Goal: Task Accomplishment & Management: Complete application form

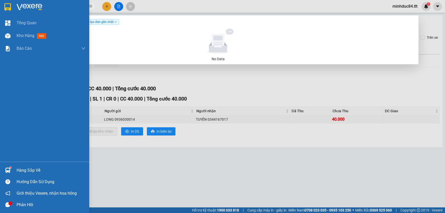
click at [13, 167] on div "Hàng sắp về" at bounding box center [44, 170] width 89 height 11
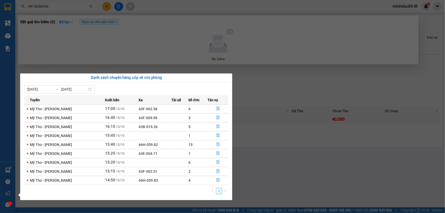
click at [282, 172] on section "Kết quả tìm kiếm ( 0 ) Bộ lọc Ngày tạo đơn gần nhất No Data 0974656996 minhduc8…" at bounding box center [222, 106] width 445 height 213
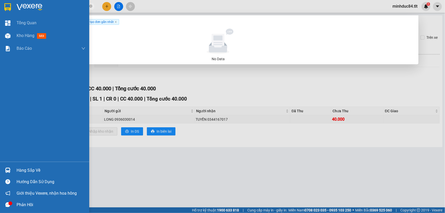
click at [24, 171] on div "Hàng sắp về" at bounding box center [51, 171] width 69 height 8
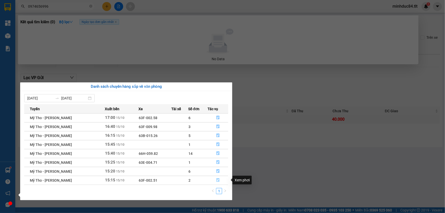
click at [219, 181] on icon "file-done" at bounding box center [218, 180] width 4 height 4
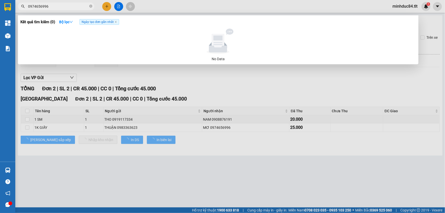
click at [227, 171] on div at bounding box center [222, 106] width 445 height 213
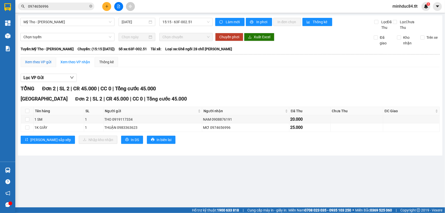
click at [40, 63] on div "Xem theo VP gửi" at bounding box center [38, 62] width 26 height 6
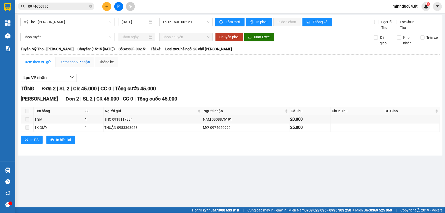
click at [70, 61] on div "Xem theo VP nhận" at bounding box center [75, 62] width 30 height 6
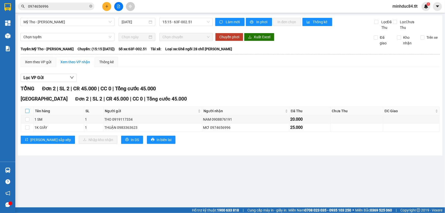
click at [28, 109] on input "checkbox" at bounding box center [27, 111] width 4 height 4
checkbox input "true"
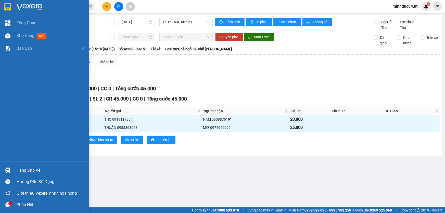
click at [14, 166] on div "Hàng sắp về" at bounding box center [44, 170] width 89 height 11
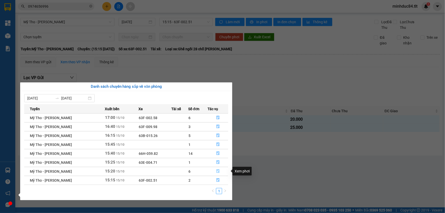
click at [219, 173] on icon "file-done" at bounding box center [218, 171] width 4 height 4
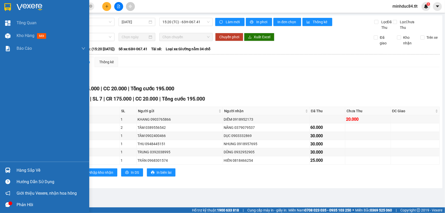
click at [18, 169] on div "Hàng sắp về" at bounding box center [51, 171] width 69 height 8
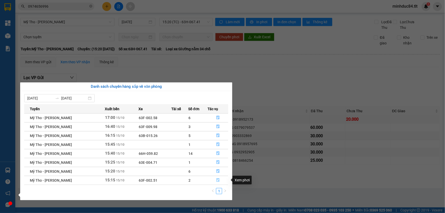
click at [217, 182] on icon "file-done" at bounding box center [218, 180] width 4 height 4
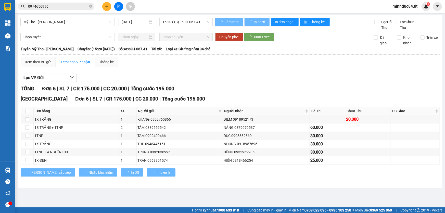
checkbox input "true"
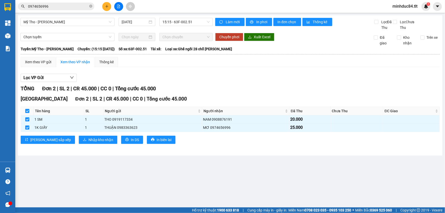
click at [226, 93] on div "TỔNG Đơn 2 | SL 2 | CR 45.000 | CC 0 | Tổng cước 45.000 [GEOGRAPHIC_DATA] Đơn 2…" at bounding box center [230, 118] width 419 height 66
click at [66, 4] on input "0974656996" at bounding box center [58, 7] width 60 height 6
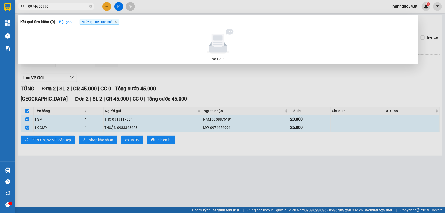
click at [64, 8] on input "0974656996" at bounding box center [58, 7] width 60 height 6
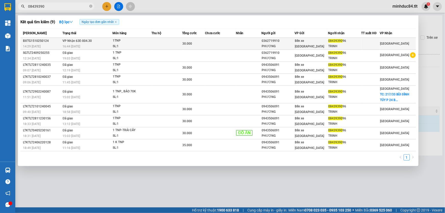
type input "08439390"
click at [131, 42] on div "1TNP" at bounding box center [132, 41] width 38 height 6
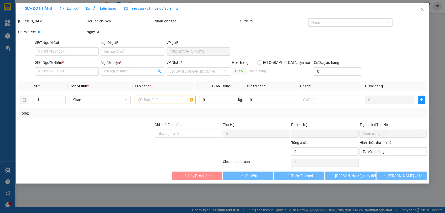
type input "0362719910"
type input "PHƯƠNG"
type input "0843939096"
type input "TRINH"
type input "0"
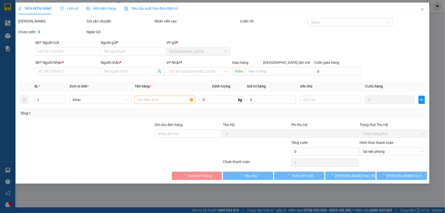
type input "30.000"
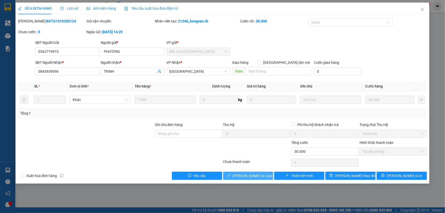
click at [254, 178] on span "[PERSON_NAME] và Giao hàng" at bounding box center [257, 176] width 49 height 6
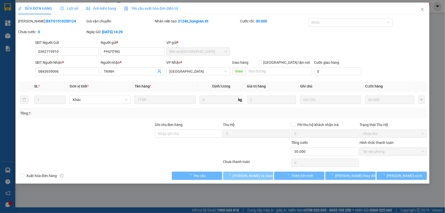
click at [254, 178] on span "[PERSON_NAME] và Giao hàng" at bounding box center [257, 176] width 49 height 6
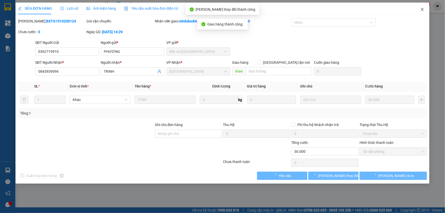
click at [423, 10] on icon "close" at bounding box center [422, 9] width 3 height 3
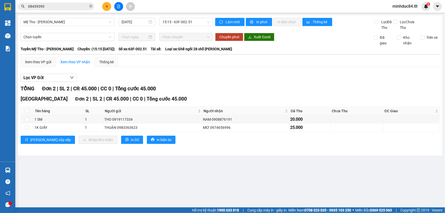
click at [245, 171] on main "Mỹ Tho - [GEOGRAPHIC_DATA] [DATE] 15:15 - 63F-002.51 Làm mới In phơi In đơn chọ…" at bounding box center [222, 103] width 445 height 207
click at [270, 150] on div "TỔNG Đơn 2 | SL 2 | CR 45.000 | CC 0 | Tổng cước 45.000 [GEOGRAPHIC_DATA] Đơn 2…" at bounding box center [230, 118] width 419 height 66
click at [28, 110] on input "checkbox" at bounding box center [27, 111] width 4 height 4
checkbox input "true"
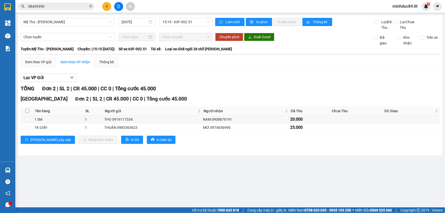
checkbox input "true"
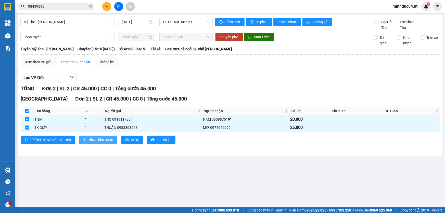
click at [89, 141] on span "Nhập kho nhận" at bounding box center [101, 140] width 25 height 6
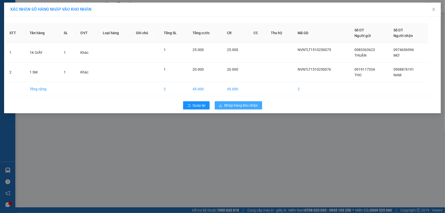
click at [237, 104] on span "Nhập hàng kho nhận" at bounding box center [242, 106] width 34 height 6
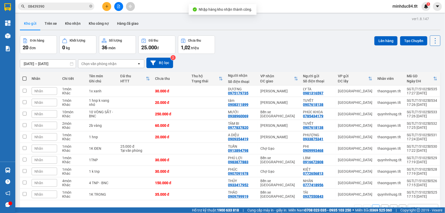
drag, startPoint x: 435, startPoint y: 39, endPoint x: 434, endPoint y: 43, distance: 3.7
click at [434, 39] on icon at bounding box center [435, 40] width 7 height 7
click at [430, 72] on span "Làm mới" at bounding box center [425, 72] width 14 height 5
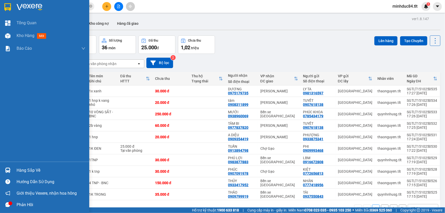
click at [21, 168] on div "Hàng sắp về" at bounding box center [51, 171] width 69 height 8
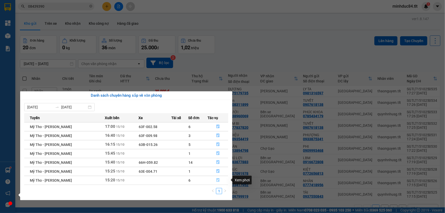
click at [220, 180] on button "button" at bounding box center [218, 180] width 20 height 8
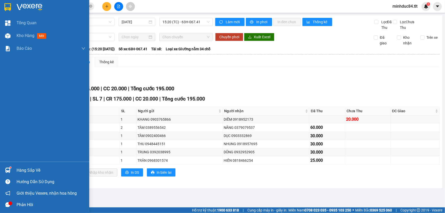
click at [17, 167] on div "Hàng sắp về" at bounding box center [51, 171] width 69 height 8
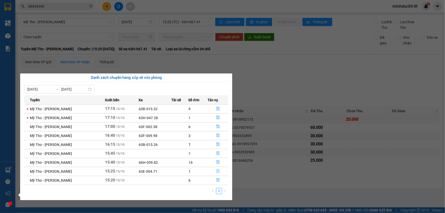
click at [217, 169] on button "button" at bounding box center [218, 171] width 20 height 8
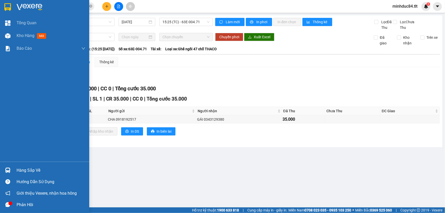
drag, startPoint x: 20, startPoint y: 168, endPoint x: 15, endPoint y: 166, distance: 4.6
click at [13, 167] on div "Hàng sắp về" at bounding box center [44, 170] width 89 height 11
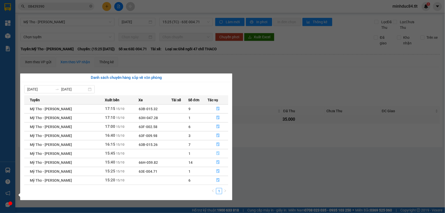
click at [217, 152] on icon "file-done" at bounding box center [218, 154] width 4 height 4
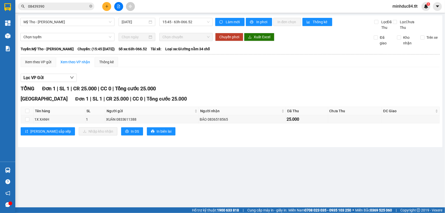
click at [18, 34] on main "Mỹ Tho - [GEOGRAPHIC_DATA] [DATE] 15:45 - 63h-066.52 Làm mới In phơi In đơn chọ…" at bounding box center [222, 103] width 445 height 207
drag, startPoint x: 55, startPoint y: 10, endPoint x: 48, endPoint y: 8, distance: 7.3
click at [55, 10] on div "Kết quả tìm kiếm ( 9 ) Bộ lọc Ngày tạo đơn gần nhất Mã ĐH Trạng thái Món hàng T…" at bounding box center [50, 6] width 100 height 9
click at [45, 7] on input "08439390" at bounding box center [58, 7] width 60 height 6
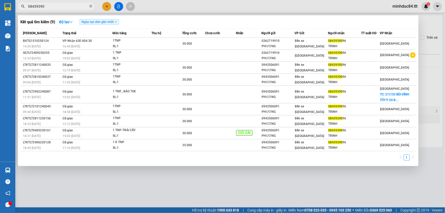
click at [45, 7] on input "08439390" at bounding box center [58, 7] width 60 height 6
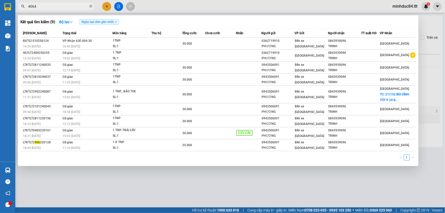
type input "4064"
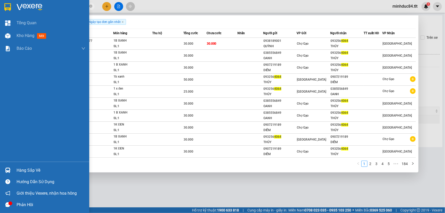
click at [10, 168] on div at bounding box center [7, 170] width 9 height 9
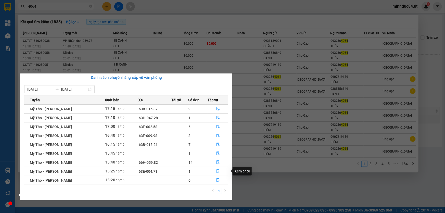
click at [217, 170] on icon "file-done" at bounding box center [218, 171] width 4 height 4
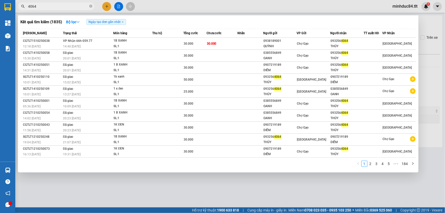
click at [229, 187] on div at bounding box center [222, 106] width 445 height 213
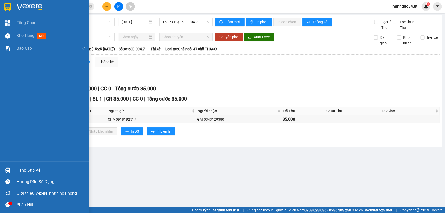
click at [24, 169] on div "Hàng sắp về" at bounding box center [51, 171] width 69 height 8
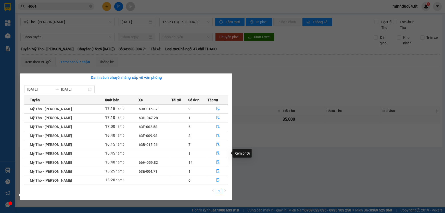
click at [255, 155] on section "Kết quả tìm kiếm ( 1835 ) Bộ lọc Ngày tạo đơn gần nhất Mã ĐH Trạng thái Món hàn…" at bounding box center [222, 106] width 445 height 213
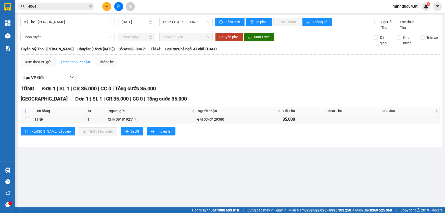
click at [27, 110] on input "checkbox" at bounding box center [27, 111] width 4 height 4
checkbox input "true"
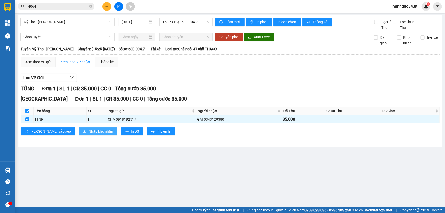
click at [89, 129] on span "Nhập kho nhận" at bounding box center [101, 132] width 25 height 6
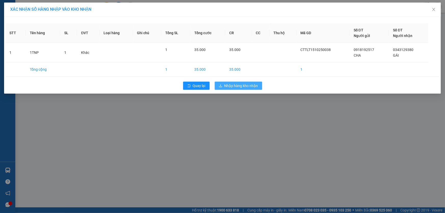
click at [246, 85] on span "Nhập hàng kho nhận" at bounding box center [242, 86] width 34 height 6
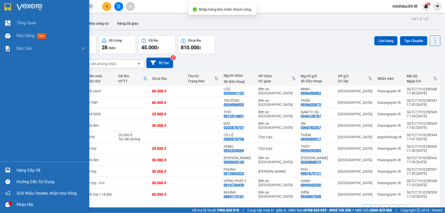
click at [10, 168] on img at bounding box center [7, 170] width 5 height 5
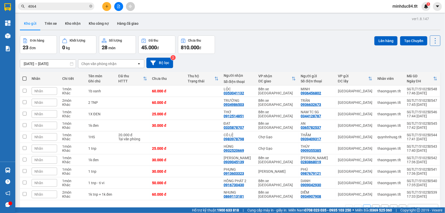
click at [290, 49] on section "Kết quả tìm kiếm ( 1835 ) Bộ lọc Ngày tạo đơn gần nhất Mã ĐH Trạng thái Món hàn…" at bounding box center [222, 106] width 445 height 213
click at [44, 9] on span "4064" at bounding box center [56, 7] width 77 height 8
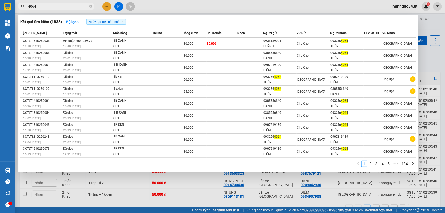
click at [41, 8] on input "4064" at bounding box center [58, 7] width 60 height 6
click at [64, 6] on input "4064" at bounding box center [58, 7] width 60 height 6
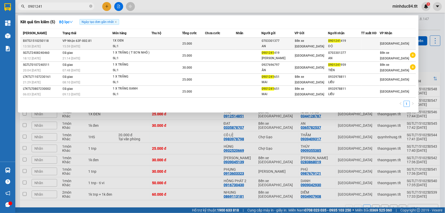
type input "0901241"
click at [75, 39] on span "VP Nhận 63F-002.81" at bounding box center [77, 41] width 29 height 4
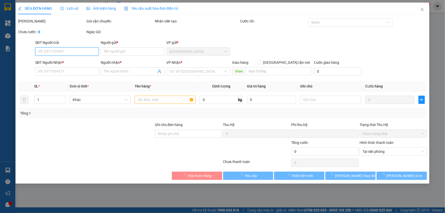
type input "0703301377"
type input "AN"
type input "0901241419"
type input "ĐỘ"
type input "0"
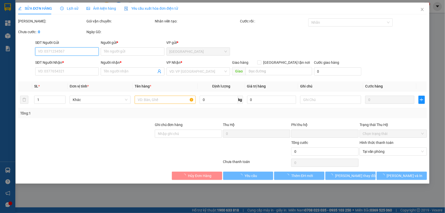
type input "25.000"
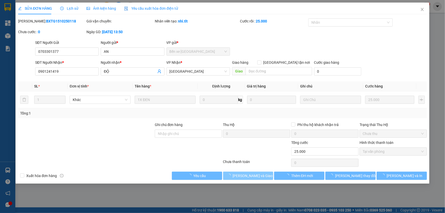
click at [250, 172] on button "[PERSON_NAME] và Giao hàng" at bounding box center [248, 176] width 50 height 8
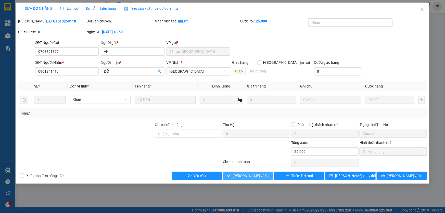
click at [251, 175] on span "[PERSON_NAME] và Giao hàng" at bounding box center [257, 176] width 49 height 6
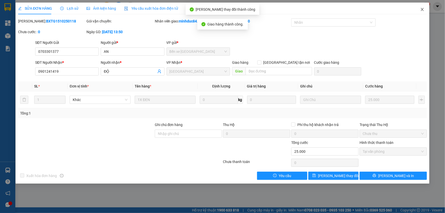
click at [420, 9] on span "Close" at bounding box center [422, 10] width 14 height 14
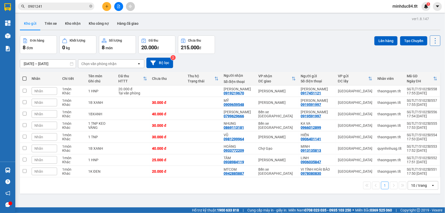
click at [432, 40] on icon at bounding box center [435, 40] width 7 height 7
click at [426, 72] on span "Làm mới" at bounding box center [425, 72] width 14 height 5
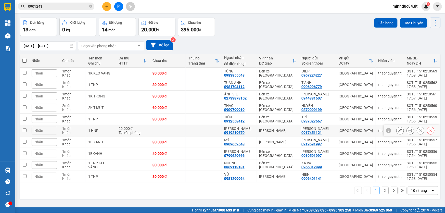
scroll to position [23, 0]
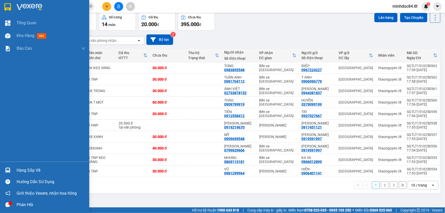
click at [13, 169] on div "Hàng sắp về" at bounding box center [44, 170] width 89 height 11
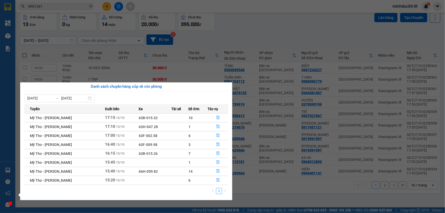
click at [263, 38] on section "Kết quả tìm kiếm ( 5 ) Bộ lọc Ngày tạo đơn gần nhất Mã ĐH Trạng thái Món hàng T…" at bounding box center [222, 106] width 445 height 213
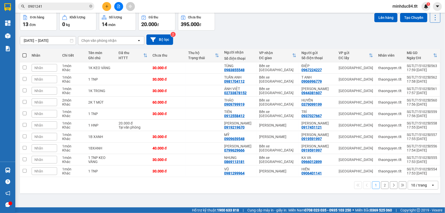
click at [408, 182] on div "10 / trang" at bounding box center [419, 185] width 23 height 8
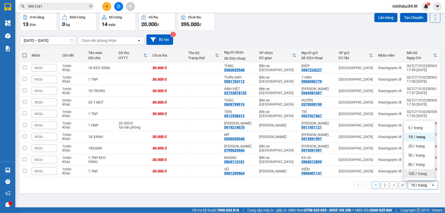
click at [413, 173] on span "100 / trang" at bounding box center [417, 173] width 18 height 5
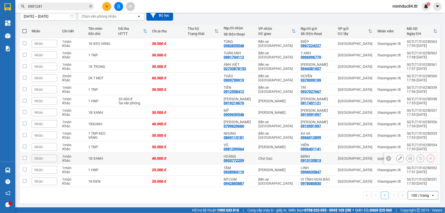
scroll to position [0, 0]
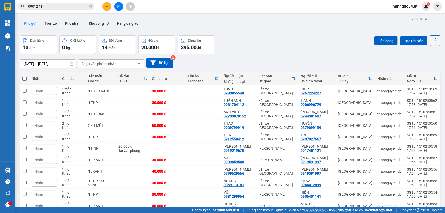
click at [433, 43] on icon at bounding box center [435, 40] width 7 height 7
click at [422, 72] on span "Làm mới" at bounding box center [425, 72] width 14 height 5
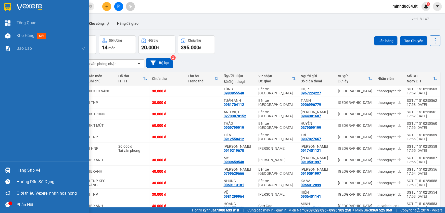
click at [19, 168] on div "Hàng sắp về" at bounding box center [51, 171] width 69 height 8
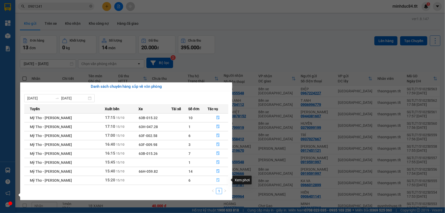
click at [218, 179] on icon "file-done" at bounding box center [218, 180] width 3 height 4
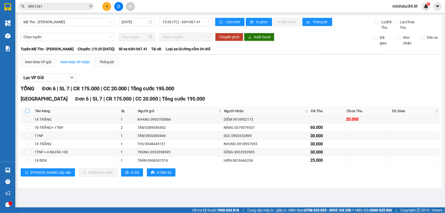
click at [27, 111] on input "checkbox" at bounding box center [27, 111] width 4 height 4
checkbox input "true"
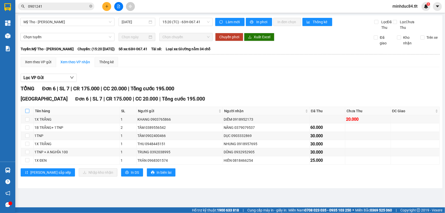
checkbox input "true"
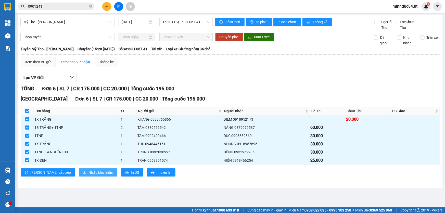
click at [89, 170] on span "Nhập kho nhận" at bounding box center [101, 173] width 25 height 6
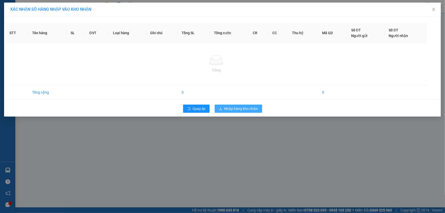
click at [245, 108] on span "Nhập hàng kho nhận" at bounding box center [242, 109] width 34 height 6
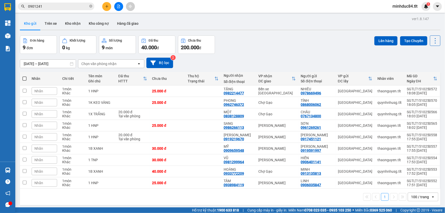
click at [49, 4] on input "0901241" at bounding box center [58, 7] width 60 height 6
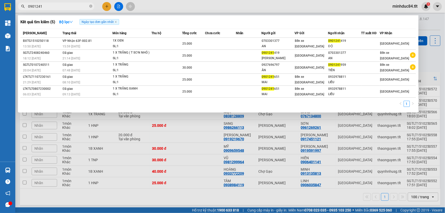
click at [49, 4] on input "0901241" at bounding box center [58, 7] width 60 height 6
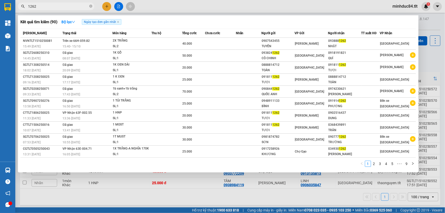
click at [10, 166] on div at bounding box center [7, 170] width 9 height 9
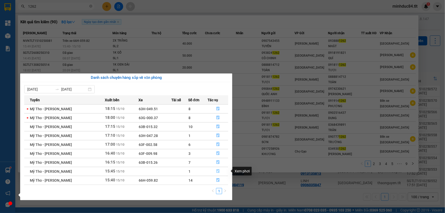
click at [214, 171] on button "button" at bounding box center [218, 171] width 20 height 8
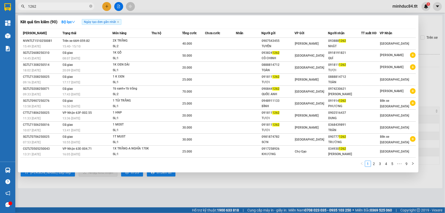
click at [240, 194] on div at bounding box center [222, 106] width 445 height 213
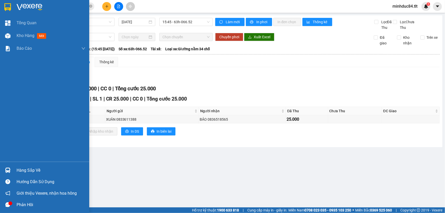
click at [26, 163] on div "Hàng sắp về Hướng dẫn sử dụng Giới thiệu Vexere, nhận hoa hồng Phản hồi" at bounding box center [44, 186] width 89 height 49
click at [29, 171] on div "Hàng sắp về" at bounding box center [51, 171] width 69 height 8
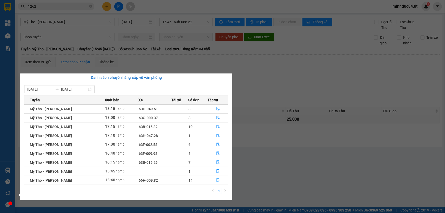
click at [216, 183] on button "button" at bounding box center [218, 180] width 20 height 8
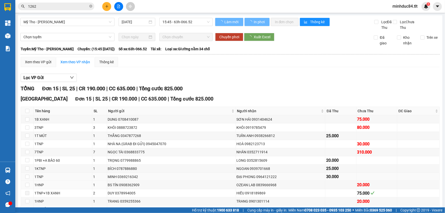
click at [223, 171] on td "BÍCH 0787886880" at bounding box center [171, 169] width 129 height 8
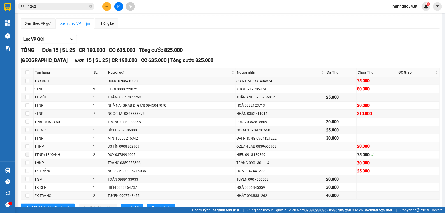
scroll to position [56, 0]
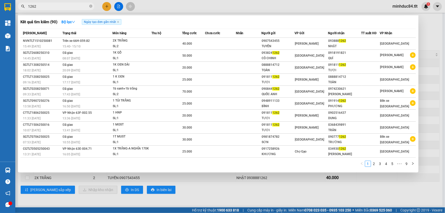
click at [54, 8] on input "1262" at bounding box center [58, 7] width 60 height 6
type input "5846"
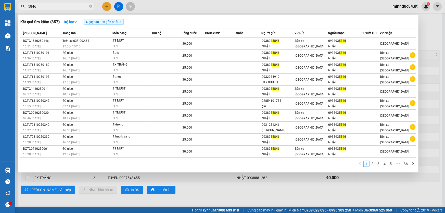
click at [218, 190] on div at bounding box center [222, 106] width 445 height 213
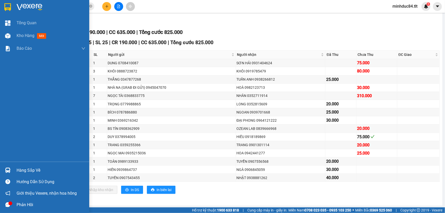
click at [16, 167] on div "Hàng sắp về" at bounding box center [44, 170] width 89 height 11
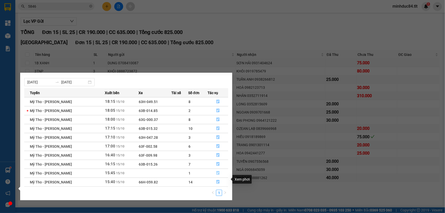
scroll to position [8, 0]
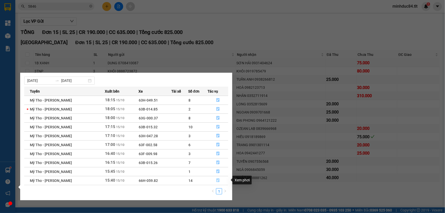
click at [217, 179] on icon "file-done" at bounding box center [218, 181] width 4 height 4
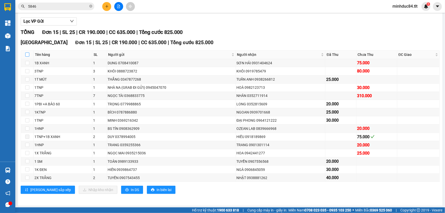
click at [27, 54] on input "checkbox" at bounding box center [27, 55] width 4 height 4
checkbox input "true"
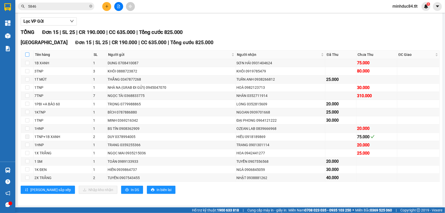
checkbox input "true"
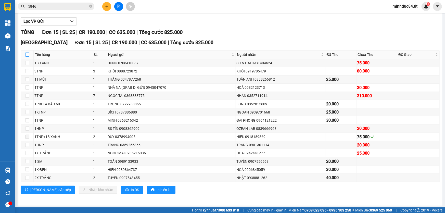
checkbox input "true"
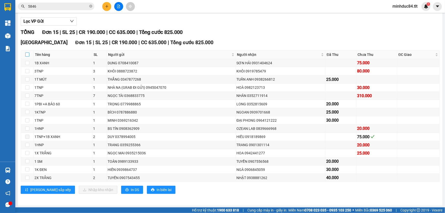
checkbox input "true"
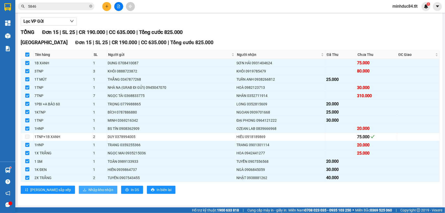
click at [89, 187] on span "Nhập kho nhận" at bounding box center [101, 190] width 25 height 6
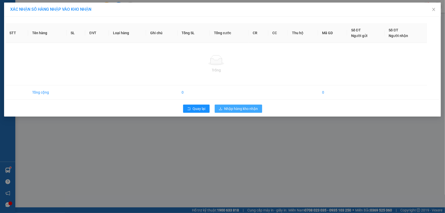
click at [255, 106] on span "Nhập hàng kho nhận" at bounding box center [242, 109] width 34 height 6
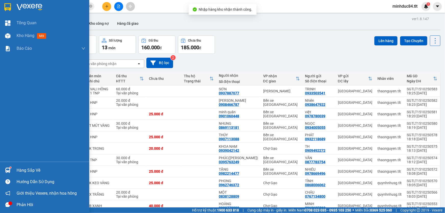
click at [37, 167] on div "Hàng sắp về" at bounding box center [51, 171] width 69 height 8
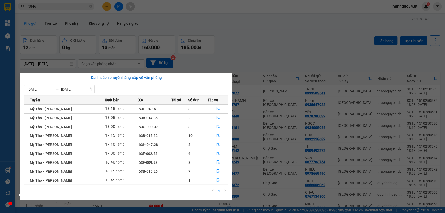
click at [218, 180] on icon "file-done" at bounding box center [218, 180] width 3 height 4
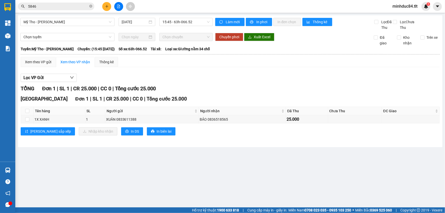
click at [62, 8] on input "5846" at bounding box center [58, 7] width 60 height 6
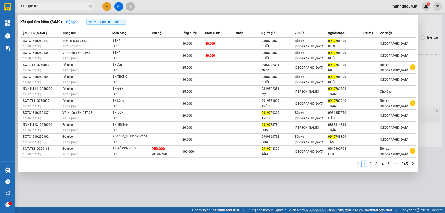
click at [51, 5] on input "09197" at bounding box center [58, 7] width 60 height 6
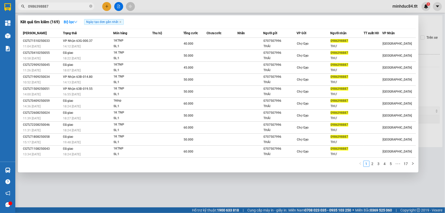
type input "0986398887"
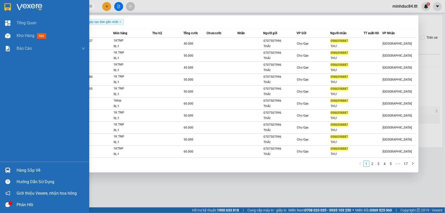
click at [10, 171] on img at bounding box center [7, 170] width 5 height 5
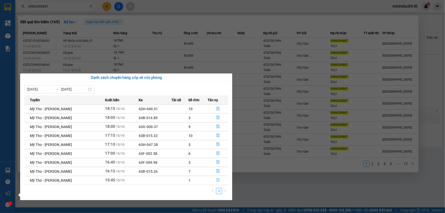
click at [219, 176] on button "button" at bounding box center [218, 180] width 20 height 8
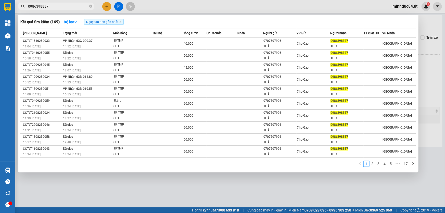
click at [247, 196] on div at bounding box center [222, 106] width 445 height 213
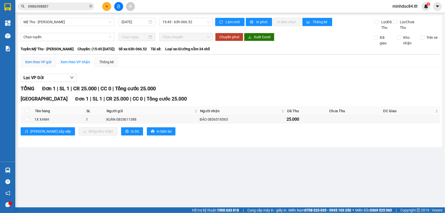
click at [48, 59] on div "Xem theo VP gửi" at bounding box center [38, 62] width 26 height 6
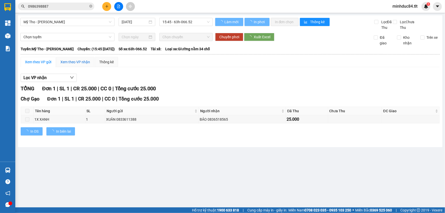
click at [66, 59] on div "Xem theo VP nhận" at bounding box center [75, 62] width 30 height 6
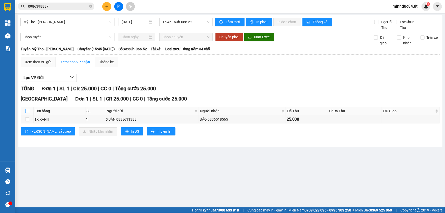
click at [29, 111] on input "checkbox" at bounding box center [27, 111] width 4 height 4
checkbox input "true"
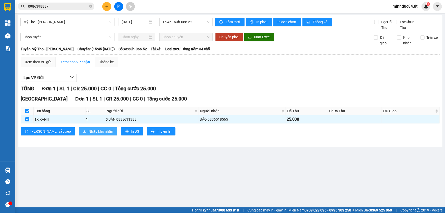
click at [89, 133] on span "Nhập kho nhận" at bounding box center [101, 132] width 25 height 6
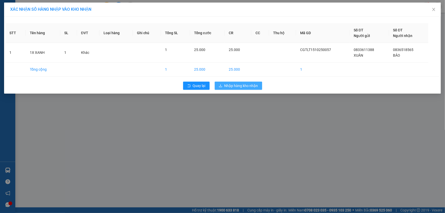
click at [232, 89] on button "Nhập hàng kho nhận" at bounding box center [238, 86] width 47 height 8
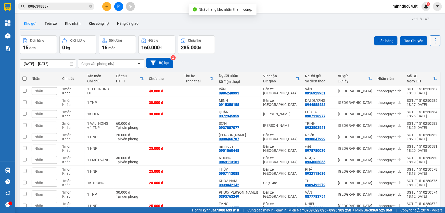
click at [432, 40] on icon at bounding box center [435, 40] width 7 height 7
drag, startPoint x: 434, startPoint y: 73, endPoint x: 279, endPoint y: 110, distance: 159.0
click at [433, 73] on div "Làm mới" at bounding box center [423, 72] width 30 height 5
click at [73, 3] on span "0986398887" at bounding box center [56, 7] width 77 height 8
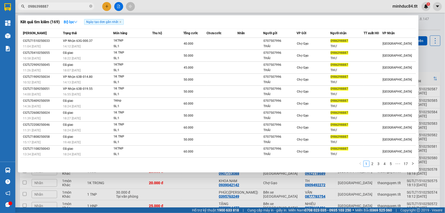
click at [73, 4] on input "0986398887" at bounding box center [58, 7] width 60 height 6
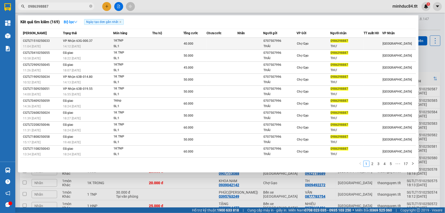
click at [113, 38] on td "VP Nhận 63G-000.37 14:12 [DATE]" at bounding box center [88, 44] width 52 height 12
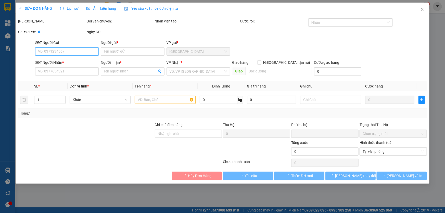
type input "0707507996"
type input "THÁI"
type input "0986398887"
type input "THƯ"
type input "0"
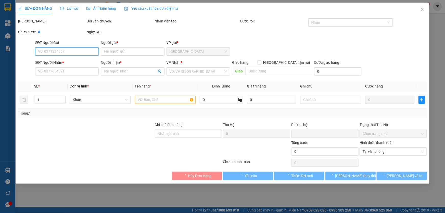
type input "40.000"
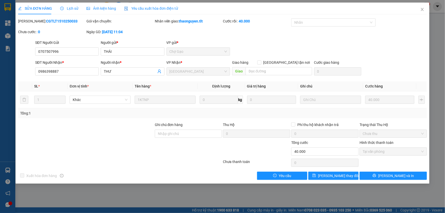
click at [249, 177] on div "Xuất hóa đơn hàng Yêu cầu [PERSON_NAME] thay đổi [PERSON_NAME] và In" at bounding box center [223, 176] width 410 height 8
click at [421, 13] on span "Close" at bounding box center [422, 10] width 14 height 14
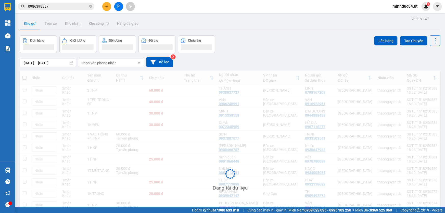
click at [57, 4] on input "0986398887" at bounding box center [58, 7] width 60 height 6
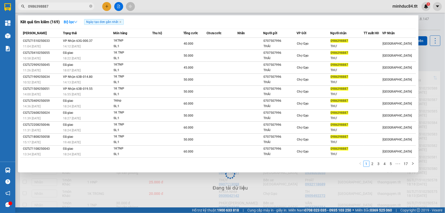
click at [57, 4] on input "0986398887" at bounding box center [58, 7] width 60 height 6
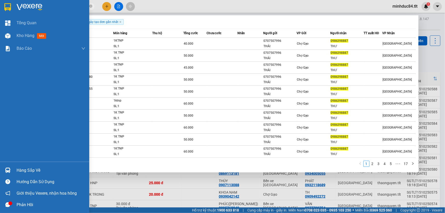
click at [18, 164] on div "Hàng sắp về Hướng dẫn sử dụng Giới thiệu Vexere, nhận hoa hồng Phản hồi" at bounding box center [44, 186] width 89 height 49
click at [27, 172] on div "Hàng sắp về" at bounding box center [51, 171] width 69 height 8
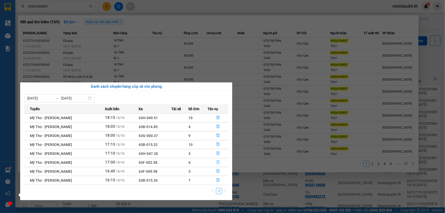
click at [217, 163] on icon "file-done" at bounding box center [218, 162] width 4 height 4
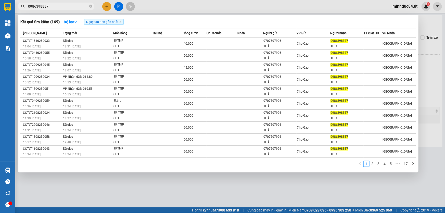
click at [206, 183] on div at bounding box center [222, 106] width 445 height 213
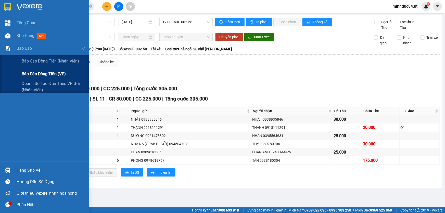
click at [39, 74] on span "Báo cáo dòng tiền (VP)" at bounding box center [44, 74] width 44 height 6
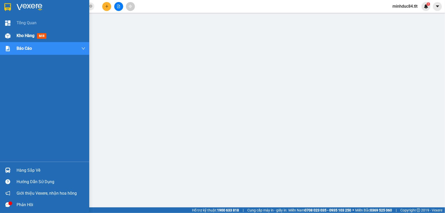
click at [8, 37] on img at bounding box center [7, 35] width 5 height 5
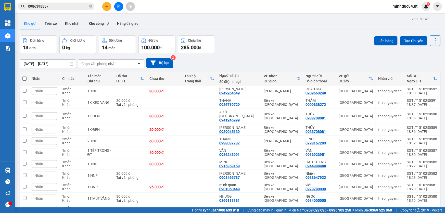
click at [66, 3] on span "0986398887" at bounding box center [56, 7] width 77 height 8
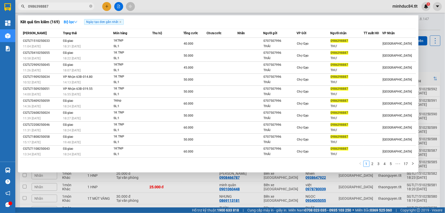
click at [66, 5] on input "0986398887" at bounding box center [58, 7] width 60 height 6
click at [427, 54] on div at bounding box center [222, 106] width 445 height 213
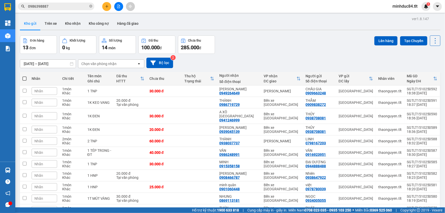
click at [56, 3] on span "0986398887" at bounding box center [56, 7] width 77 height 8
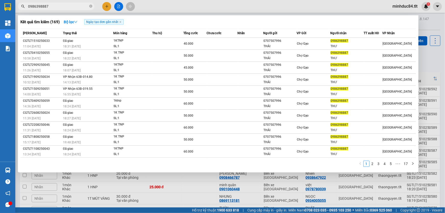
click at [56, 3] on span "0986398887" at bounding box center [56, 7] width 77 height 8
click at [58, 5] on input "0986398887" at bounding box center [58, 7] width 60 height 6
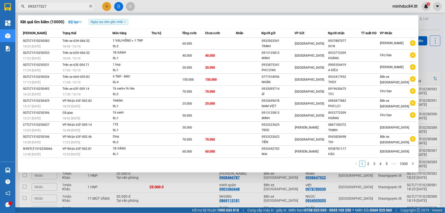
type input "0933773275"
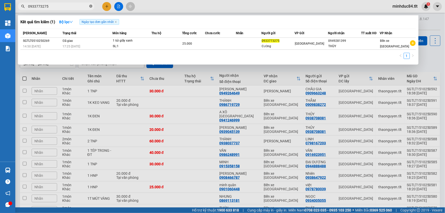
click at [90, 5] on icon "close-circle" at bounding box center [90, 6] width 3 height 3
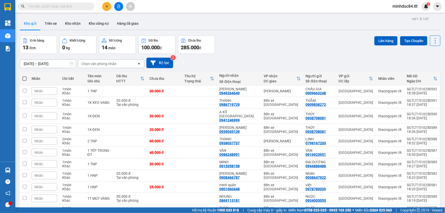
click at [54, 7] on input "text" at bounding box center [58, 7] width 60 height 6
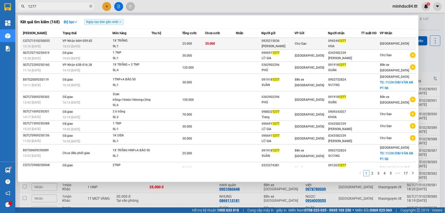
type input "1277"
click at [95, 42] on td "VP Nhận 66H-059.82 18:25 [DATE]" at bounding box center [86, 44] width 51 height 12
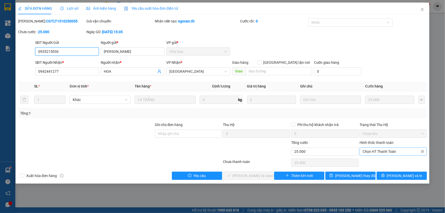
type input "0935215036"
type input "[PERSON_NAME]"
type input "0942441277"
type input "HOA"
type input "0"
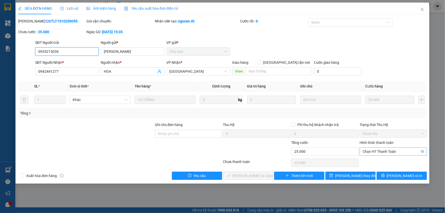
type input "25.000"
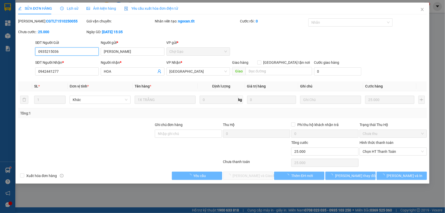
click at [374, 151] on span "Chọn HT Thanh Toán" at bounding box center [393, 152] width 61 height 8
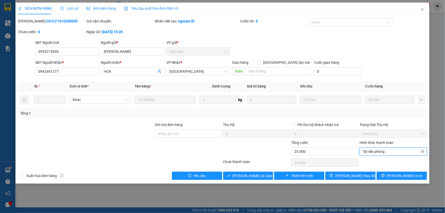
type input "0"
click at [375, 163] on div at bounding box center [393, 163] width 68 height 10
click at [252, 173] on span "[PERSON_NAME] và Giao hàng" at bounding box center [257, 176] width 49 height 6
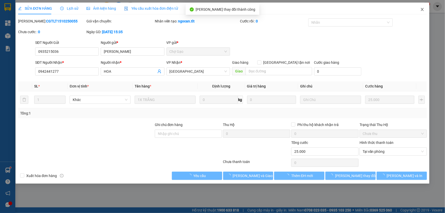
click at [424, 8] on icon "close" at bounding box center [422, 9] width 4 height 4
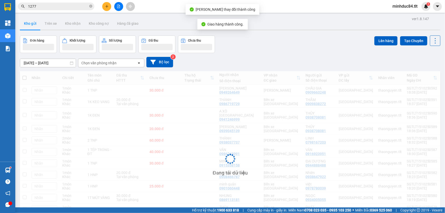
click at [61, 5] on input "1277" at bounding box center [58, 7] width 60 height 6
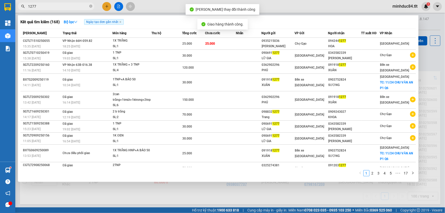
click at [61, 5] on input "1277" at bounding box center [58, 7] width 60 height 6
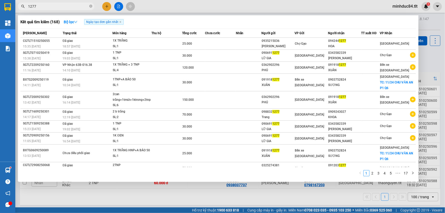
click at [428, 51] on div at bounding box center [222, 106] width 445 height 213
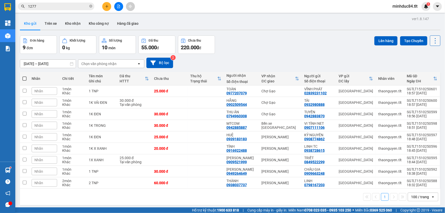
click at [435, 43] on icon at bounding box center [435, 40] width 1 height 5
click at [427, 73] on span "Làm mới" at bounding box center [425, 72] width 14 height 5
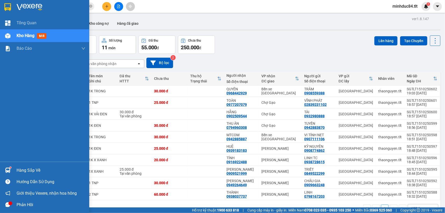
click at [7, 169] on img at bounding box center [7, 170] width 5 height 5
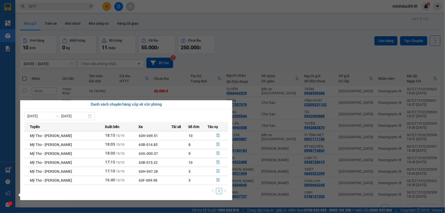
click at [269, 36] on section "Kết quả tìm kiếm ( 168 ) Bộ lọc Ngày tạo đơn gần nhất Mã ĐH Trạng thái Món hàng…" at bounding box center [222, 106] width 445 height 213
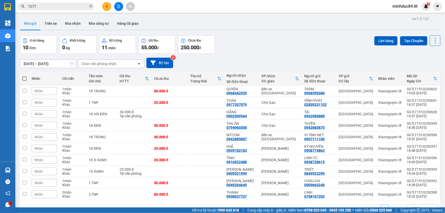
click at [86, 61] on div "Chọn văn phòng nhận" at bounding box center [98, 63] width 35 height 5
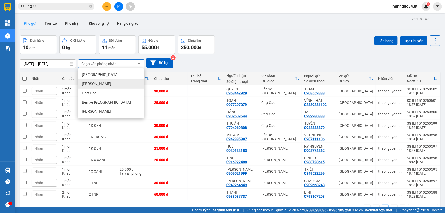
click at [99, 82] on span "[PERSON_NAME]" at bounding box center [96, 83] width 29 height 5
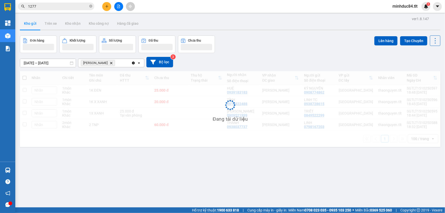
click at [123, 65] on div "[PERSON_NAME]" at bounding box center [104, 63] width 53 height 8
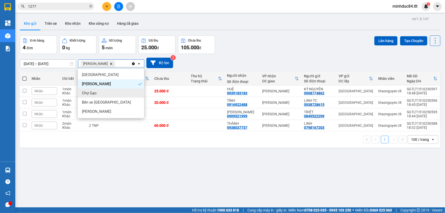
click at [116, 92] on div "Chợ Gạo" at bounding box center [111, 93] width 66 height 9
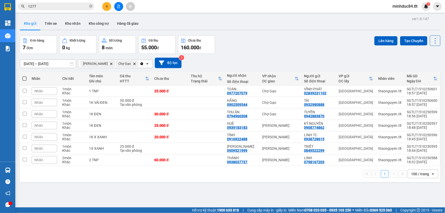
click at [24, 79] on span at bounding box center [24, 79] width 4 height 4
click at [24, 76] on input "checkbox" at bounding box center [24, 76] width 0 height 0
checkbox input "true"
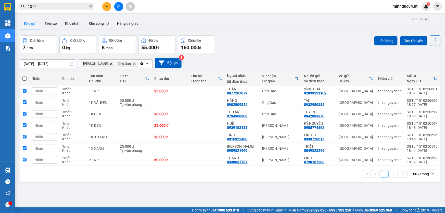
checkbox input "true"
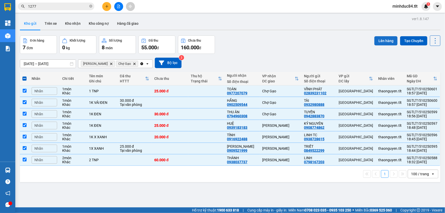
click at [375, 42] on button "Lên hàng" at bounding box center [386, 40] width 23 height 9
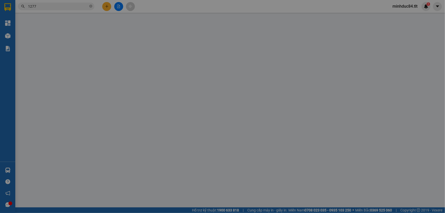
click at [94, 26] on span "Chọn tuyến - nhóm tuyến" at bounding box center [97, 25] width 81 height 8
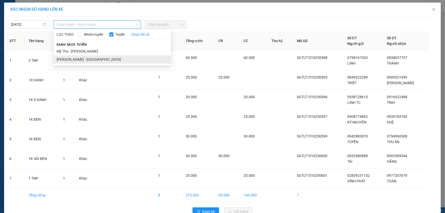
click at [80, 57] on li "[PERSON_NAME] - [GEOGRAPHIC_DATA]" at bounding box center [112, 59] width 117 height 8
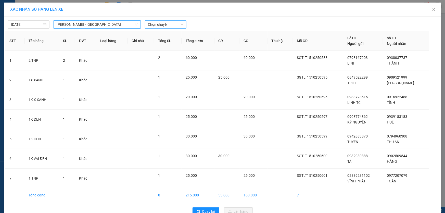
click at [163, 22] on span "Chọn chuyến" at bounding box center [165, 25] width 35 height 8
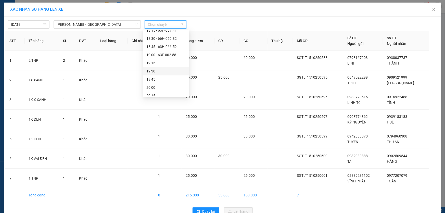
scroll to position [541, 0]
click at [156, 71] on div "19:15" at bounding box center [166, 74] width 40 height 6
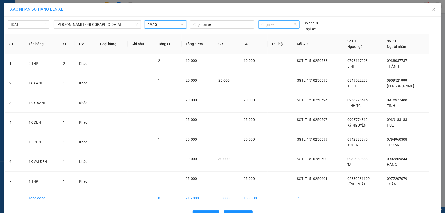
click at [277, 23] on span "Chọn xe" at bounding box center [279, 25] width 35 height 8
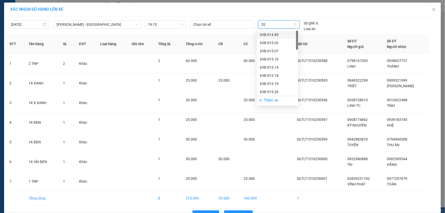
type input "526"
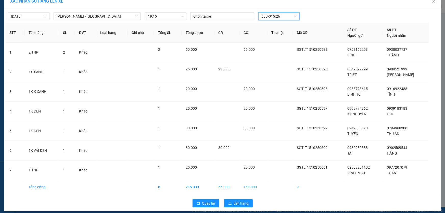
scroll to position [12, 0]
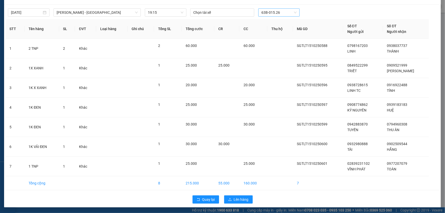
click at [231, 194] on div "Quay lại Lên hàng" at bounding box center [222, 199] width 435 height 13
click at [232, 195] on button "Lên hàng" at bounding box center [238, 199] width 29 height 8
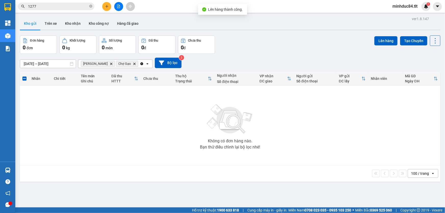
click at [143, 64] on icon "Clear all" at bounding box center [142, 63] width 3 height 3
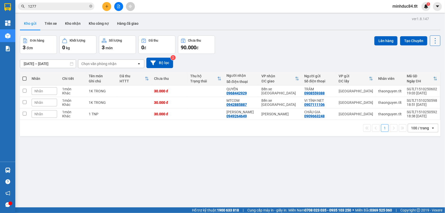
click at [432, 38] on icon at bounding box center [435, 40] width 7 height 7
click at [431, 74] on span "Làm mới" at bounding box center [425, 72] width 14 height 5
click at [432, 44] on icon at bounding box center [435, 40] width 7 height 7
click at [421, 72] on span "Làm mới" at bounding box center [425, 72] width 14 height 5
click at [118, 5] on icon "file-add" at bounding box center [119, 7] width 4 height 4
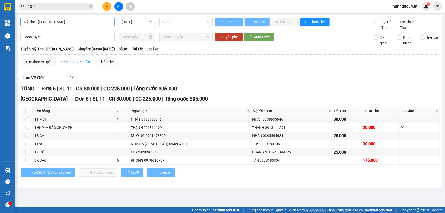
click at [51, 22] on span "Mỹ Tho - [PERSON_NAME]" at bounding box center [67, 22] width 88 height 8
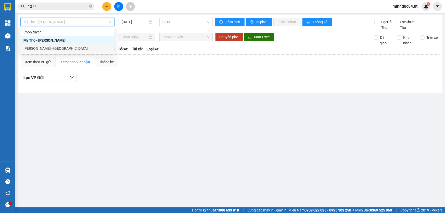
click at [44, 48] on div "[PERSON_NAME] - [GEOGRAPHIC_DATA]" at bounding box center [67, 49] width 88 height 6
type input "[DATE]"
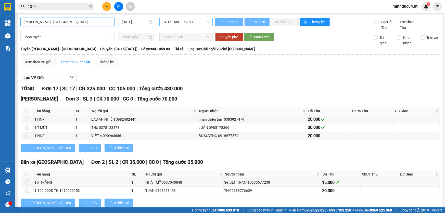
click at [194, 19] on span "04:15 - 66H-059.83" at bounding box center [186, 22] width 47 height 8
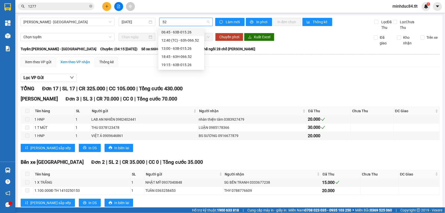
type input "526"
click at [179, 51] on div "19:15 - 63B-015.26" at bounding box center [182, 49] width 40 height 6
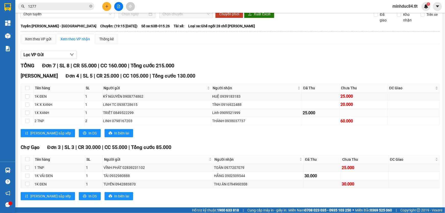
scroll to position [29, 0]
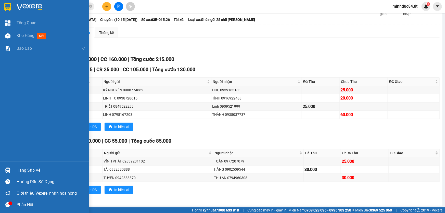
click at [10, 40] on div at bounding box center [7, 35] width 9 height 9
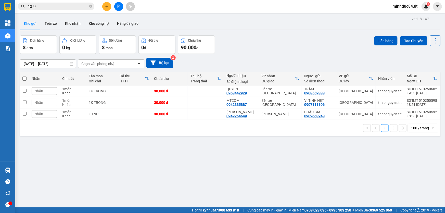
click at [54, 7] on input "1277" at bounding box center [58, 7] width 60 height 6
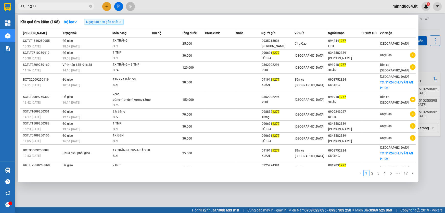
click at [54, 7] on input "1277" at bounding box center [58, 7] width 60 height 6
type input "0706"
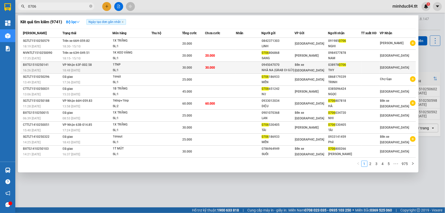
click at [146, 71] on div "SL: 1" at bounding box center [132, 71] width 38 height 6
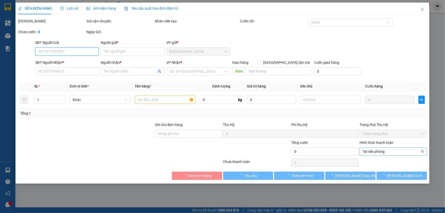
type input "0945047070"
type input "NHÀ NA (GRAB ĐI GỬI)"
type input "0389780706"
type input "THY"
type input "0"
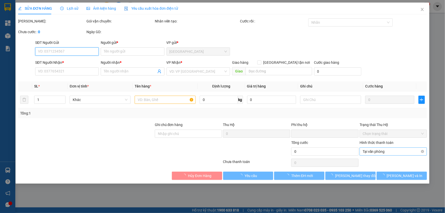
type input "30.000"
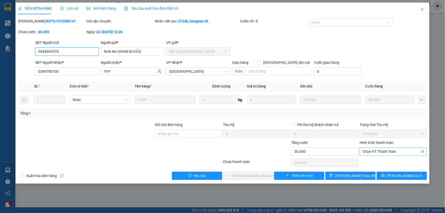
click at [374, 151] on span "Chọn HT Thanh Toán" at bounding box center [393, 152] width 61 height 8
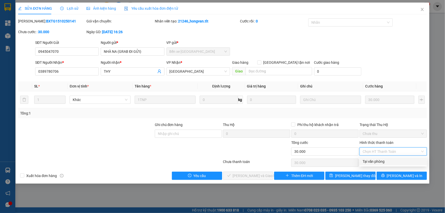
click at [375, 163] on div "Tại văn phòng" at bounding box center [393, 162] width 61 height 6
type input "0"
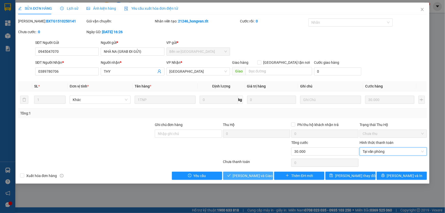
click at [245, 176] on span "[PERSON_NAME] và Giao hàng" at bounding box center [257, 176] width 49 height 6
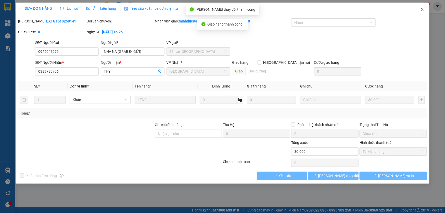
click at [422, 13] on span "Close" at bounding box center [422, 10] width 14 height 14
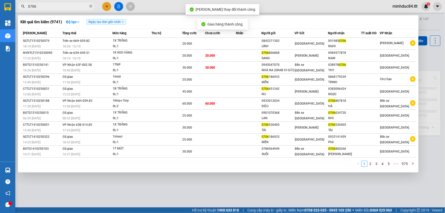
click at [64, 7] on input "0706" at bounding box center [58, 7] width 60 height 6
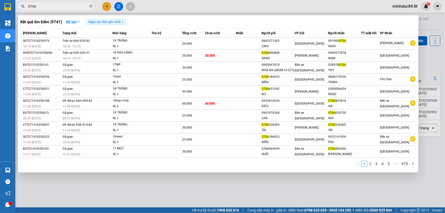
click at [205, 189] on div at bounding box center [222, 106] width 445 height 213
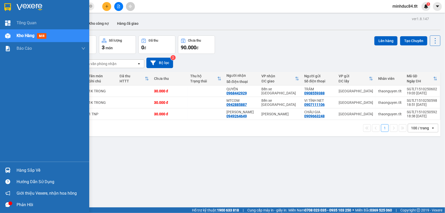
click at [17, 168] on div "Hàng sắp về" at bounding box center [51, 171] width 69 height 8
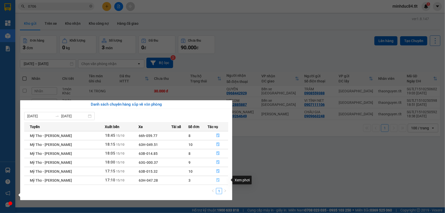
click at [216, 181] on icon "file-done" at bounding box center [218, 180] width 4 height 4
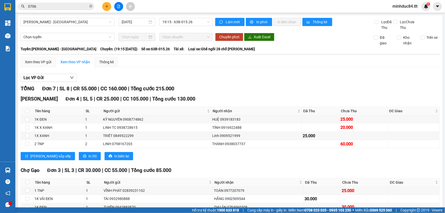
click at [258, 172] on div "Chợ Gạo Đơn 3 | SL 3 | CR 30.000 | CC 55.000 | Tổng cước 85.000" at bounding box center [230, 171] width 419 height 8
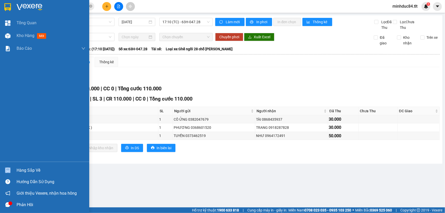
drag, startPoint x: 18, startPoint y: 175, endPoint x: 18, endPoint y: 172, distance: 2.6
click at [18, 174] on div "Hàng sắp về" at bounding box center [44, 170] width 89 height 11
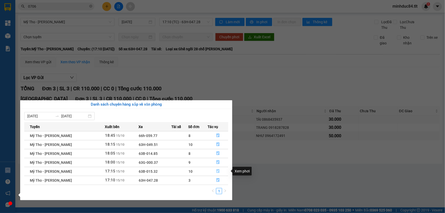
click at [217, 170] on icon "file-done" at bounding box center [218, 171] width 3 height 4
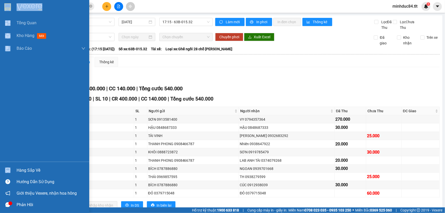
click at [12, 166] on div "Hàng sắp về" at bounding box center [44, 170] width 89 height 11
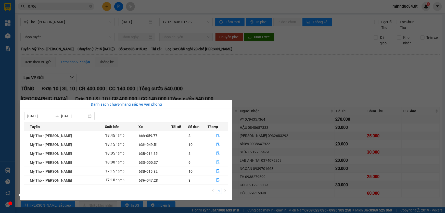
click at [217, 163] on icon "file-done" at bounding box center [218, 162] width 3 height 4
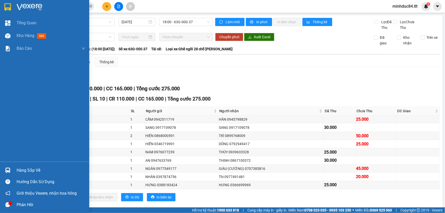
click at [12, 171] on div "Hàng sắp về" at bounding box center [44, 170] width 89 height 11
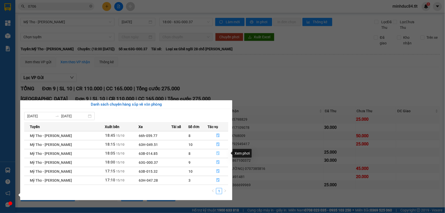
click at [216, 154] on icon "file-done" at bounding box center [218, 154] width 4 height 4
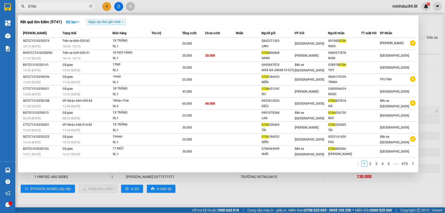
click at [69, 7] on input "0706" at bounding box center [58, 7] width 60 height 6
type input "9917"
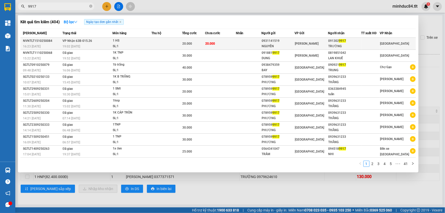
click at [131, 42] on div "1 HS" at bounding box center [132, 41] width 38 height 6
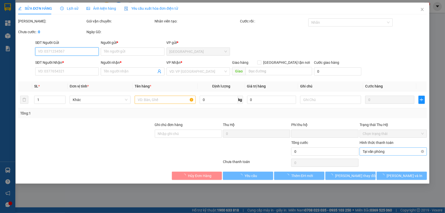
type input "0931141519"
type input "NGUYÊN"
type input "0913029917"
type input "TRƯỜNG"
type input "0"
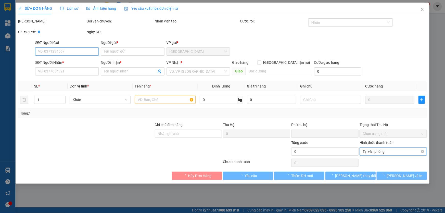
type input "20.000"
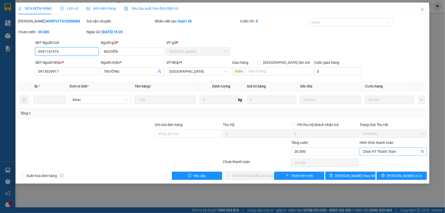
click at [379, 152] on span "Chọn HT Thanh Toán" at bounding box center [393, 152] width 61 height 8
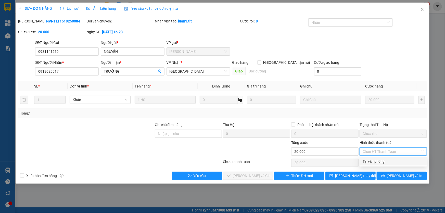
click at [380, 159] on div "Tại văn phòng" at bounding box center [393, 162] width 61 height 6
type input "0"
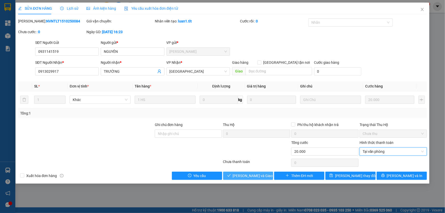
click at [254, 176] on span "[PERSON_NAME] và Giao hàng" at bounding box center [257, 176] width 49 height 6
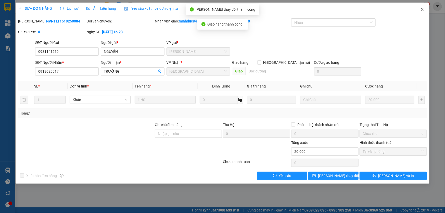
click at [423, 10] on icon "close" at bounding box center [422, 9] width 4 height 4
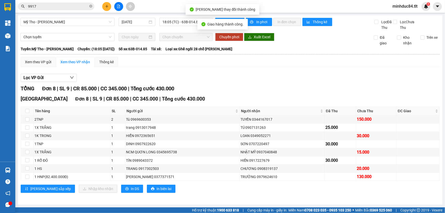
click at [62, 6] on input "9917" at bounding box center [58, 7] width 60 height 6
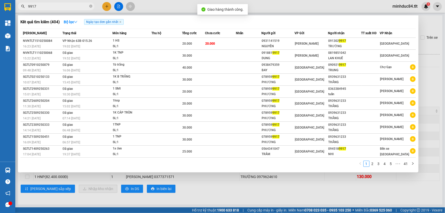
click at [62, 6] on input "9917" at bounding box center [58, 7] width 60 height 6
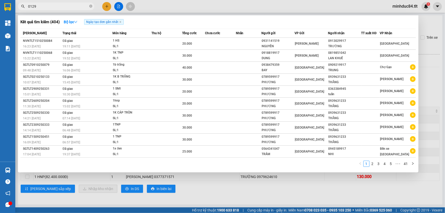
type input "0129"
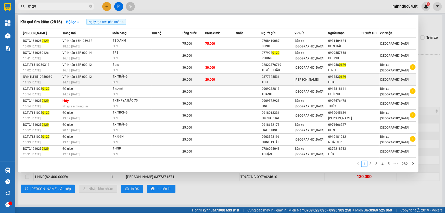
click at [118, 81] on div "SL: 1" at bounding box center [132, 83] width 38 height 6
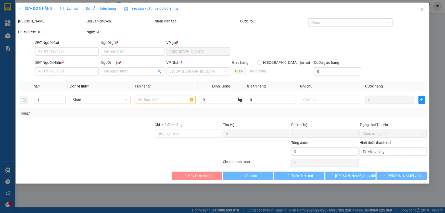
type input "0377325531"
type input "THƯ"
type input "0938530129"
type input "HOA"
type input "0"
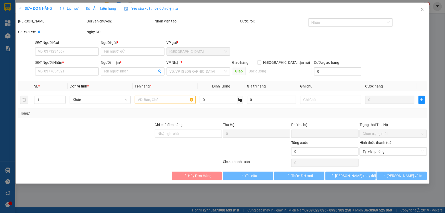
type input "20.000"
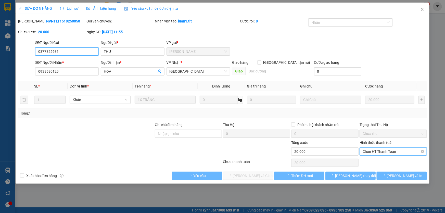
click at [380, 150] on span "Chọn HT Thanh Toán" at bounding box center [393, 152] width 61 height 8
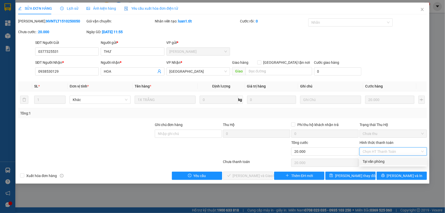
click at [380, 160] on div "Tại văn phòng" at bounding box center [393, 162] width 61 height 6
type input "0"
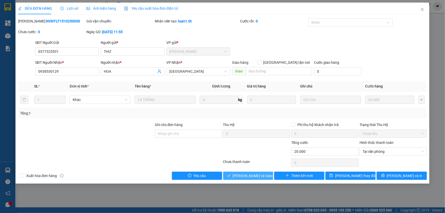
click at [253, 174] on span "[PERSON_NAME] và Giao hàng" at bounding box center [257, 176] width 49 height 6
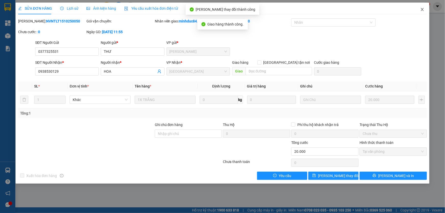
click at [423, 9] on icon "close" at bounding box center [422, 9] width 4 height 4
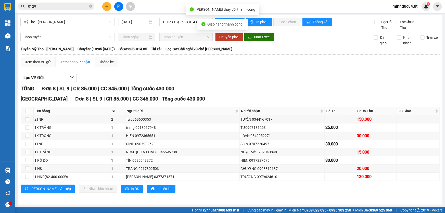
click at [70, 6] on input "0129" at bounding box center [58, 7] width 60 height 6
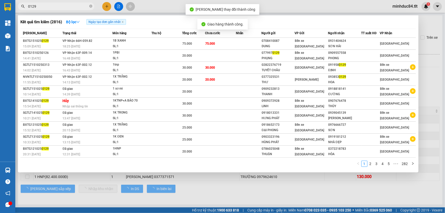
click at [70, 6] on input "0129" at bounding box center [58, 7] width 60 height 6
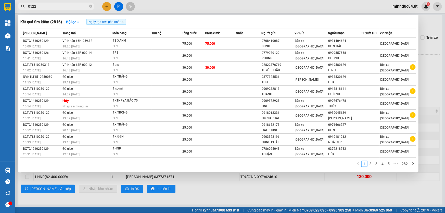
type input "0522"
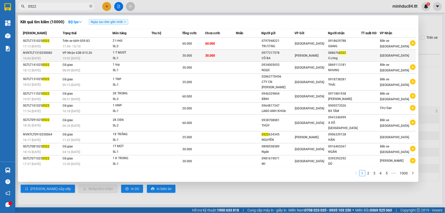
click at [130, 56] on div "SL: 1" at bounding box center [132, 59] width 38 height 6
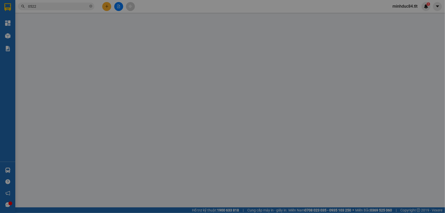
type input "0977317578"
type input "CÔ BA"
type input "0886760522"
type input "Cường"
type input "0"
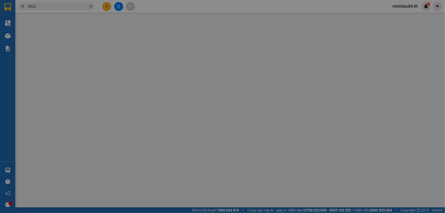
type input "30.000"
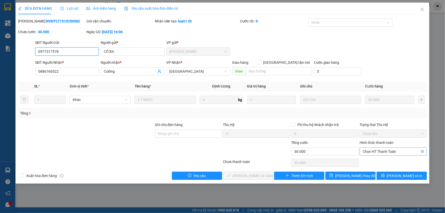
click at [380, 152] on span "Chọn HT Thanh Toán" at bounding box center [393, 152] width 61 height 8
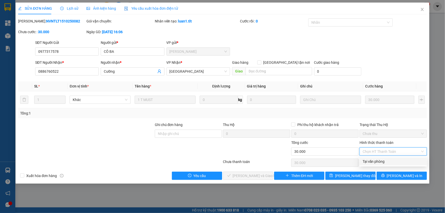
click at [379, 162] on div "Tại văn phòng" at bounding box center [393, 162] width 61 height 6
type input "0"
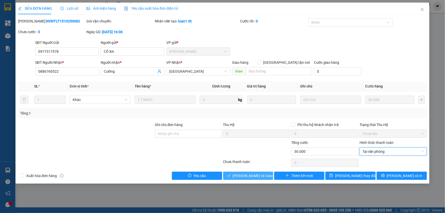
click at [261, 174] on span "[PERSON_NAME] và Giao hàng" at bounding box center [257, 176] width 49 height 6
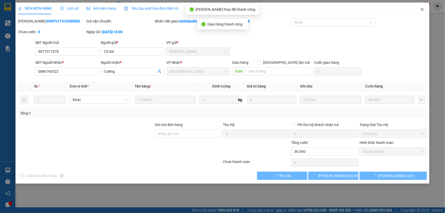
drag, startPoint x: 422, startPoint y: 13, endPoint x: 123, endPoint y: 8, distance: 299.3
click at [422, 13] on span "Close" at bounding box center [422, 10] width 14 height 14
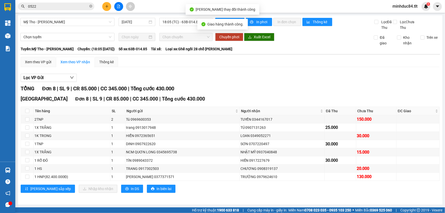
click at [61, 7] on input "0522" at bounding box center [58, 7] width 60 height 6
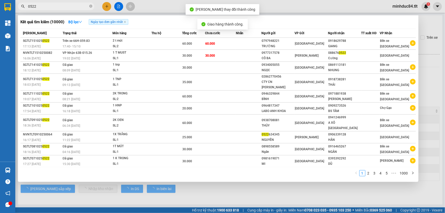
click at [61, 7] on input "0522" at bounding box center [58, 7] width 60 height 6
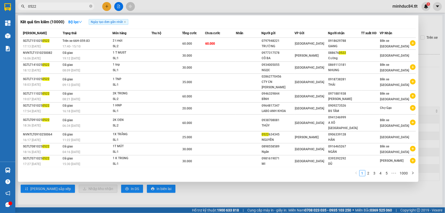
click at [325, 185] on div at bounding box center [222, 106] width 445 height 213
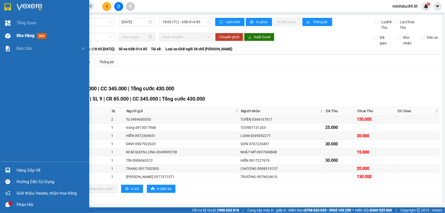
click at [16, 30] on div "Kho hàng mới" at bounding box center [44, 35] width 89 height 13
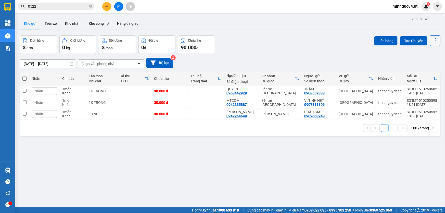
click at [432, 41] on icon at bounding box center [435, 40] width 7 height 7
click at [424, 77] on li "Làm mới" at bounding box center [423, 72] width 38 height 9
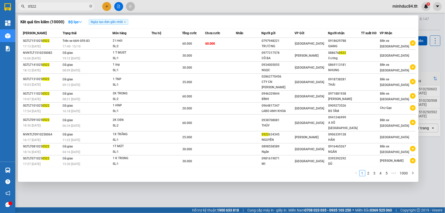
click at [38, 9] on input "0522" at bounding box center [58, 7] width 60 height 6
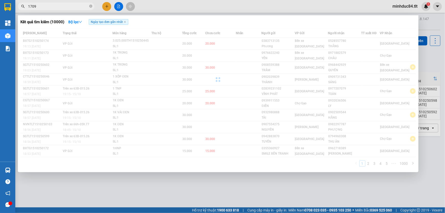
type input "1709"
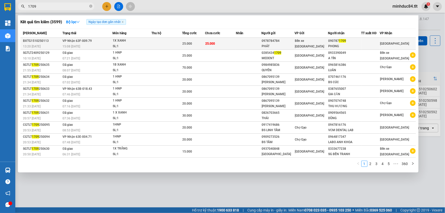
click at [79, 40] on span "VP Nhận 63F-009.79" at bounding box center [77, 41] width 29 height 4
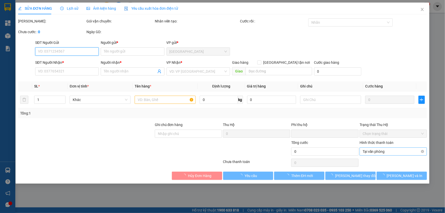
type input "0978784784"
type input "PHÁT"
type input "0907871709"
type input "PHONG"
type input "0"
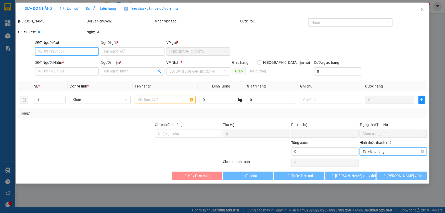
type input "25.000"
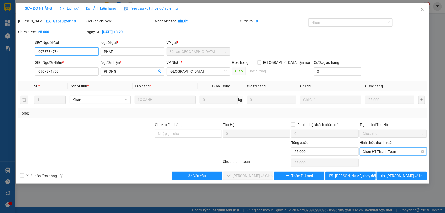
click at [368, 151] on span "Chọn HT Thanh Toán" at bounding box center [393, 152] width 61 height 8
click at [368, 162] on div "Tại văn phòng" at bounding box center [393, 162] width 61 height 6
type input "0"
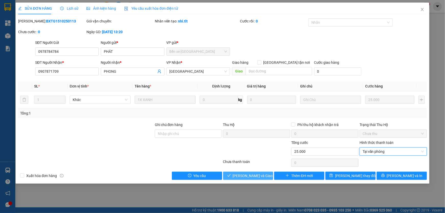
click at [231, 177] on icon "check" at bounding box center [229, 176] width 4 height 4
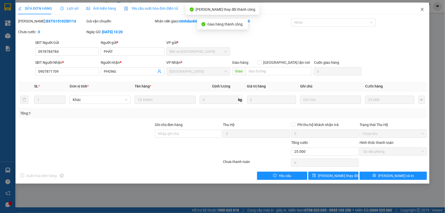
click at [420, 10] on span "Close" at bounding box center [422, 10] width 14 height 14
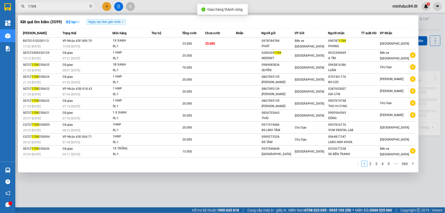
click at [70, 7] on input "1709" at bounding box center [58, 7] width 60 height 6
click at [276, 189] on div at bounding box center [222, 106] width 445 height 213
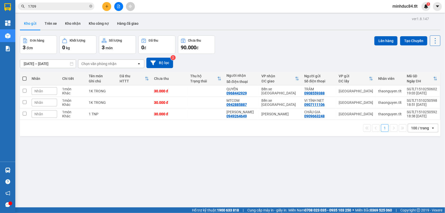
click at [432, 42] on icon at bounding box center [435, 40] width 7 height 7
click at [429, 74] on span "Làm mới" at bounding box center [425, 72] width 14 height 5
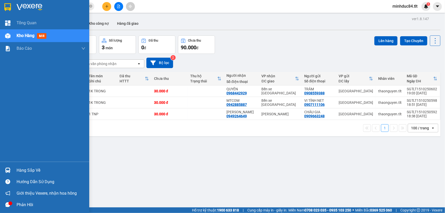
click at [11, 166] on div at bounding box center [7, 170] width 9 height 9
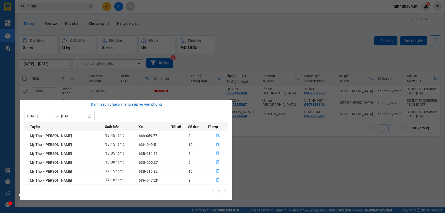
click at [302, 177] on section "Kết quả tìm kiếm ( 3599 ) Bộ lọc Ngày tạo đơn gần nhất Mã ĐH Trạng thái Món hàn…" at bounding box center [222, 106] width 445 height 213
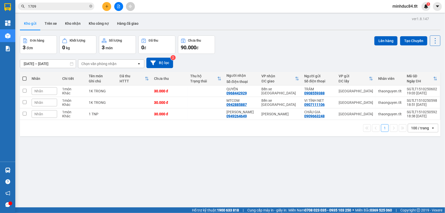
click at [63, 8] on input "1709" at bounding box center [58, 7] width 60 height 6
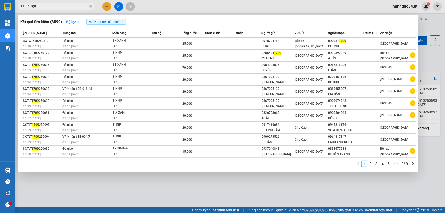
click at [63, 8] on input "1709" at bounding box center [58, 7] width 60 height 6
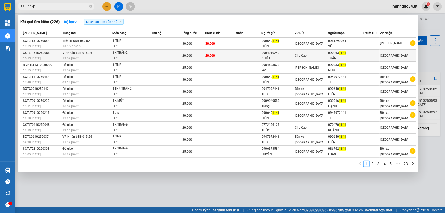
type input "1141"
click at [176, 58] on td at bounding box center [167, 56] width 31 height 12
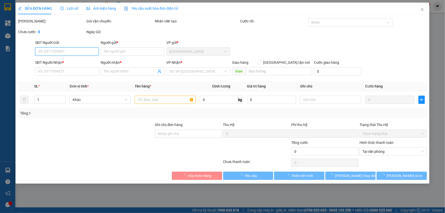
type input "0904910240"
type input "KHIẾT"
type input "0902631141"
type input "TUẤN"
type input "0"
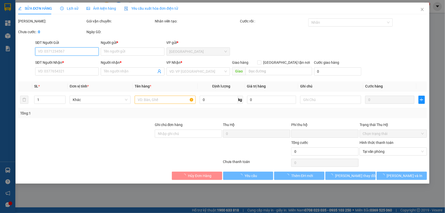
type input "20.000"
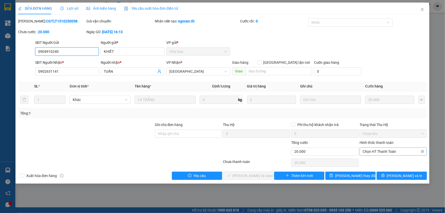
click at [375, 151] on span "Chọn HT Thanh Toán" at bounding box center [393, 152] width 61 height 8
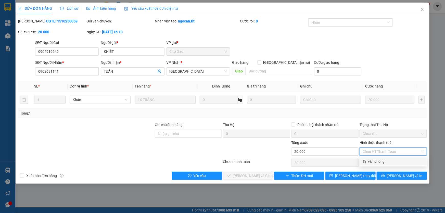
click at [376, 159] on div "Tại văn phòng" at bounding box center [393, 162] width 61 height 6
type input "0"
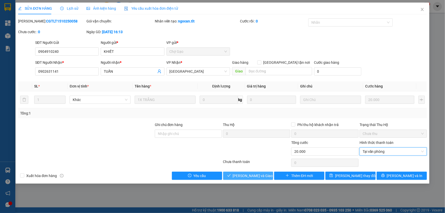
click at [241, 173] on span "[PERSON_NAME] và Giao hàng" at bounding box center [257, 176] width 49 height 6
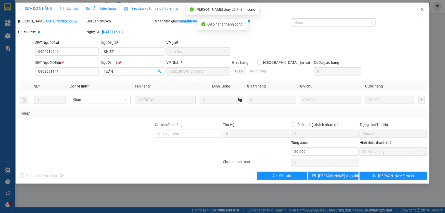
click at [421, 11] on icon "close" at bounding box center [422, 9] width 4 height 4
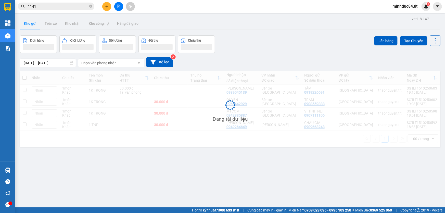
click at [53, 8] on input "1141" at bounding box center [58, 7] width 60 height 6
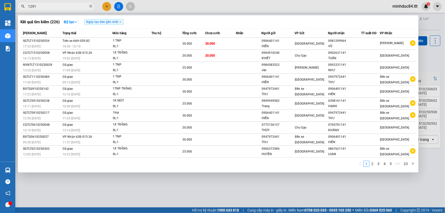
type input "1291"
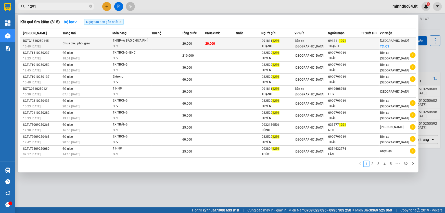
click at [136, 45] on div "SL: 1" at bounding box center [132, 47] width 38 height 6
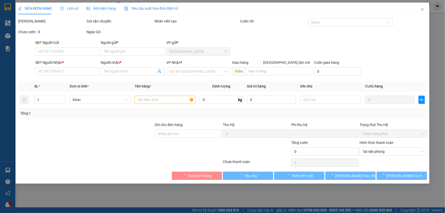
type input "0918111291"
type input "THẠNH"
type input "0918111291"
type input "THẠNH"
checkbox input "true"
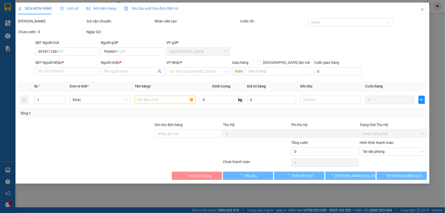
type input "Q1"
type input "0"
type input "20.000"
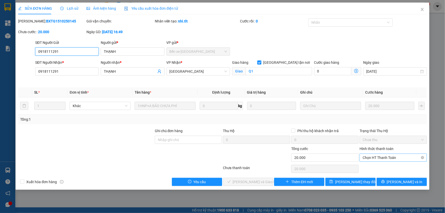
click at [377, 158] on span "Chọn HT Thanh Toán" at bounding box center [393, 158] width 61 height 8
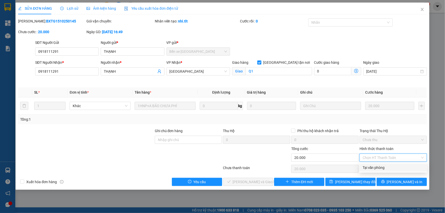
click at [379, 171] on div "Tại văn phòng" at bounding box center [393, 168] width 67 height 8
type input "0"
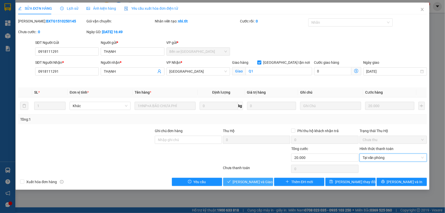
click at [240, 183] on span "[PERSON_NAME] và Giao hàng" at bounding box center [257, 182] width 49 height 6
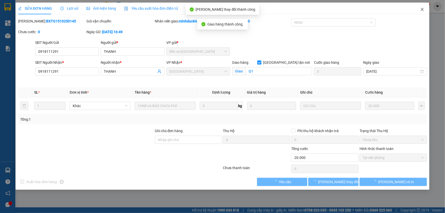
click at [425, 9] on span "Close" at bounding box center [422, 10] width 14 height 14
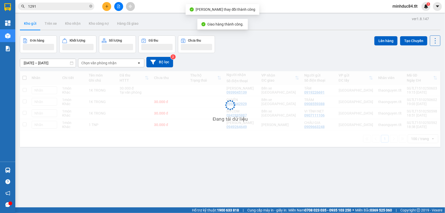
click at [70, 7] on input "1291" at bounding box center [58, 7] width 60 height 6
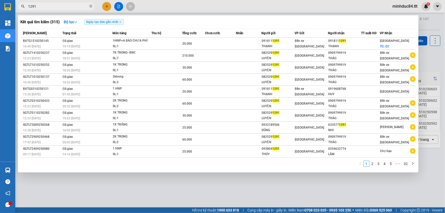
drag, startPoint x: 425, startPoint y: 55, endPoint x: 433, endPoint y: 42, distance: 15.5
click at [425, 55] on div at bounding box center [222, 106] width 445 height 213
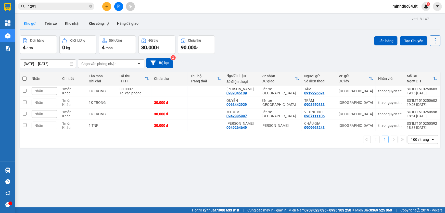
drag, startPoint x: 434, startPoint y: 40, endPoint x: 433, endPoint y: 43, distance: 4.0
click at [434, 40] on icon at bounding box center [435, 40] width 7 height 7
click at [430, 69] on li "Làm mới" at bounding box center [423, 72] width 38 height 9
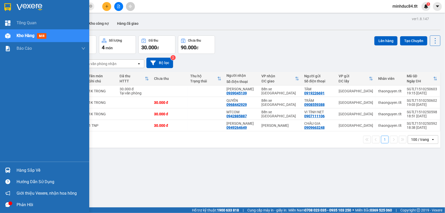
click at [19, 163] on div "Hàng sắp về Hướng dẫn sử dụng Giới thiệu Vexere, nhận hoa hồng Phản hồi" at bounding box center [44, 186] width 89 height 49
click at [23, 167] on div "Hàng sắp về" at bounding box center [51, 171] width 69 height 8
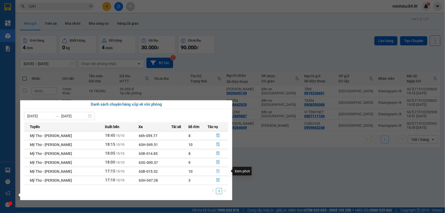
click at [217, 172] on icon "file-done" at bounding box center [218, 171] width 4 height 4
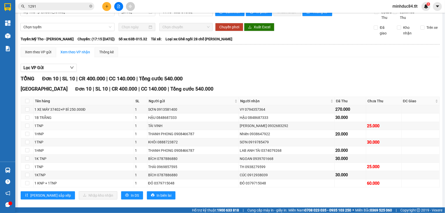
scroll to position [15, 0]
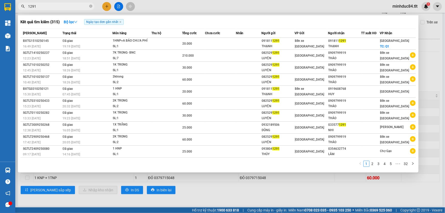
click at [43, 9] on span "1291" at bounding box center [56, 7] width 77 height 8
click at [41, 8] on input "1291" at bounding box center [58, 7] width 60 height 6
type input "5758"
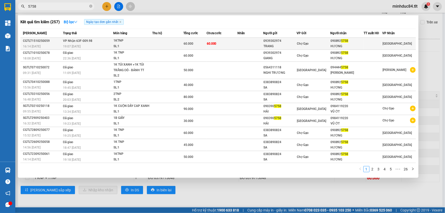
click at [205, 43] on div "60.000" at bounding box center [195, 44] width 23 height 6
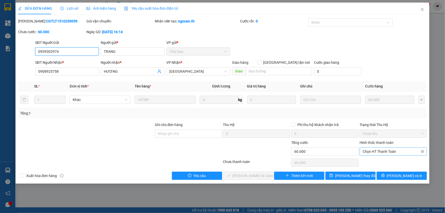
type input "0939302974"
type input "TRANG"
type input "0908925758"
type input "HƯƠNG"
type input "0"
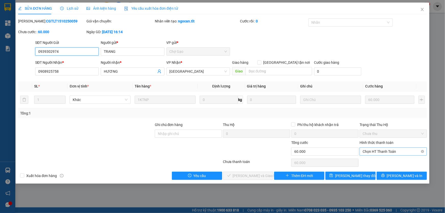
type input "60.000"
click at [381, 151] on span "Chọn HT Thanh Toán" at bounding box center [393, 152] width 61 height 8
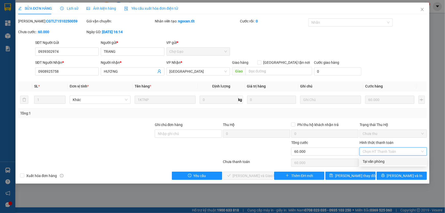
click at [380, 158] on div "Tại văn phòng" at bounding box center [393, 161] width 67 height 8
type input "0"
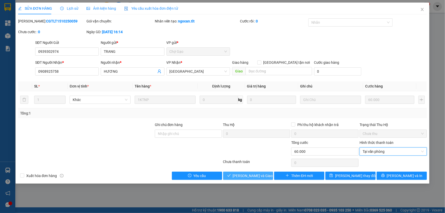
click at [236, 173] on button "[PERSON_NAME] và Giao hàng" at bounding box center [248, 176] width 50 height 8
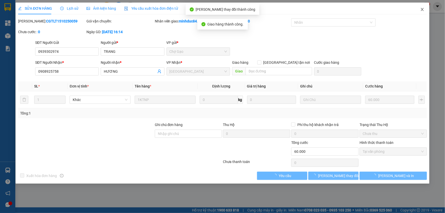
click at [422, 10] on icon "close" at bounding box center [422, 9] width 4 height 4
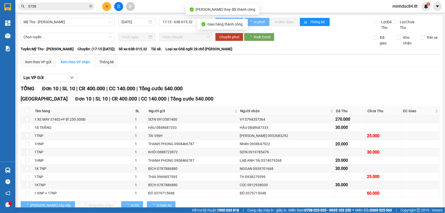
click at [60, 5] on input "5758" at bounding box center [58, 7] width 60 height 6
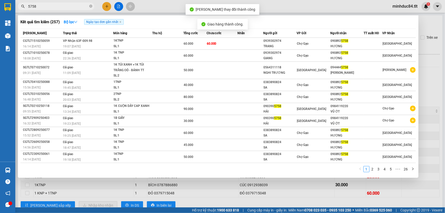
click at [60, 5] on input "5758" at bounding box center [58, 7] width 60 height 6
click at [65, 4] on input "5758" at bounding box center [58, 7] width 60 height 6
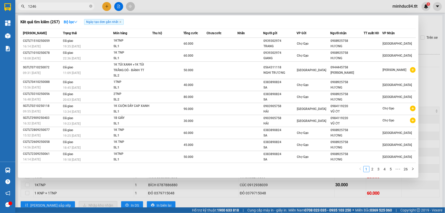
type input "1246"
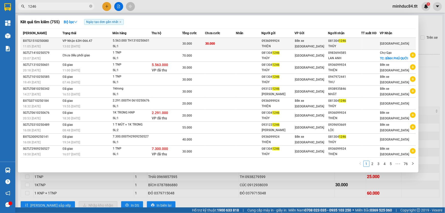
click at [97, 44] on div "13:02 - 15/10" at bounding box center [88, 47] width 50 height 6
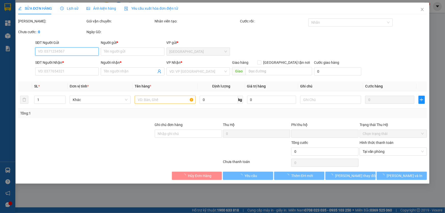
type input "0936099924"
type input "THIỆN"
type input "0813041246"
type input "THỦY"
type input "0"
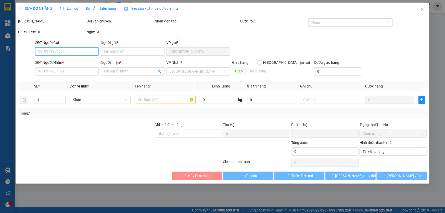
type input "30.000"
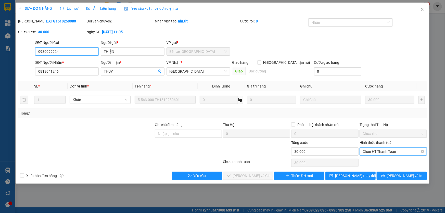
click at [372, 152] on span "Chọn HT Thanh Toán" at bounding box center [393, 152] width 61 height 8
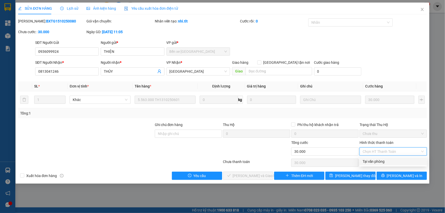
click at [374, 161] on div "Tại văn phòng" at bounding box center [393, 162] width 61 height 6
type input "0"
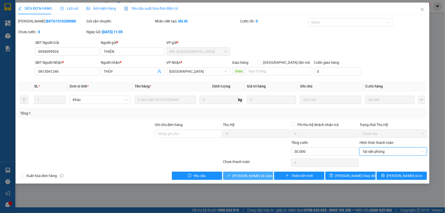
click at [256, 174] on span "[PERSON_NAME] và Giao hàng" at bounding box center [257, 176] width 49 height 6
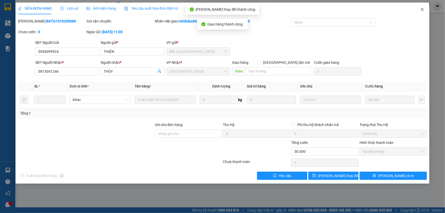
click at [421, 7] on span "Close" at bounding box center [422, 10] width 14 height 14
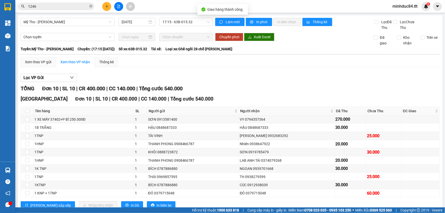
click at [60, 4] on input "1246" at bounding box center [58, 7] width 60 height 6
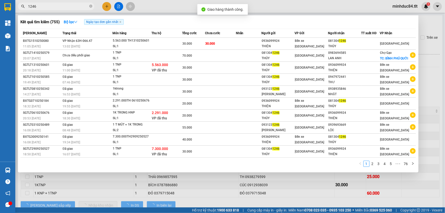
click at [60, 4] on input "1246" at bounding box center [58, 7] width 60 height 6
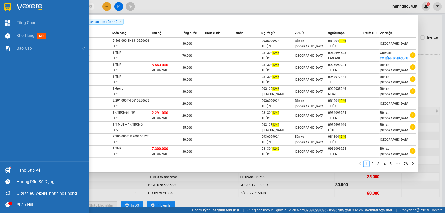
click at [16, 171] on div "Hàng sắp về" at bounding box center [44, 170] width 89 height 11
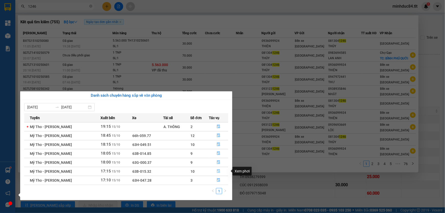
click at [217, 172] on icon "file-done" at bounding box center [219, 171] width 4 height 4
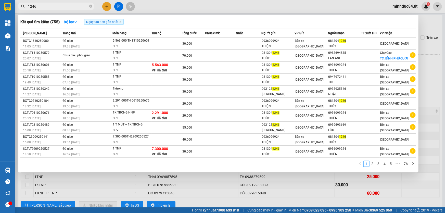
click at [222, 190] on div at bounding box center [222, 106] width 445 height 213
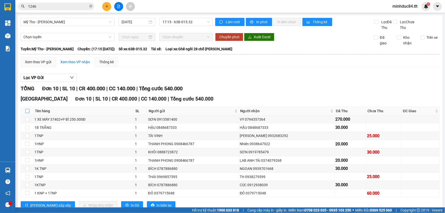
click at [27, 112] on input "checkbox" at bounding box center [27, 111] width 4 height 4
checkbox input "true"
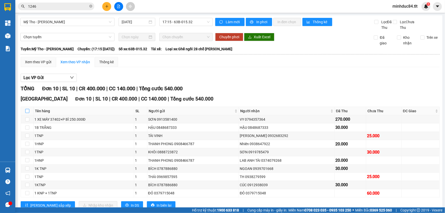
checkbox input "true"
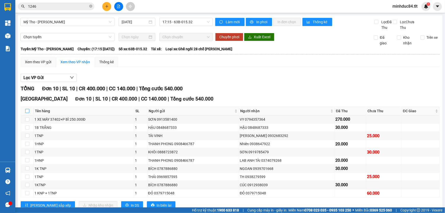
checkbox input "true"
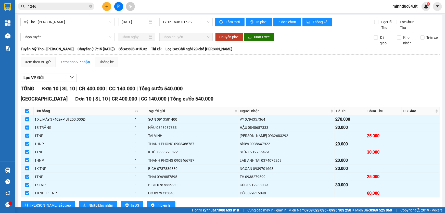
scroll to position [15, 0]
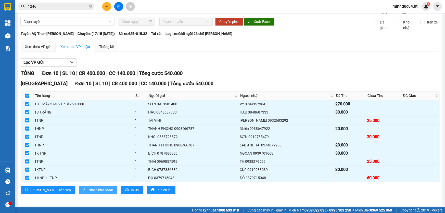
click at [79, 192] on button "Nhập kho nhận" at bounding box center [98, 190] width 39 height 8
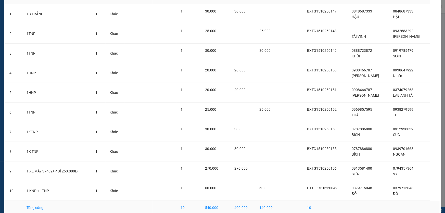
scroll to position [63, 0]
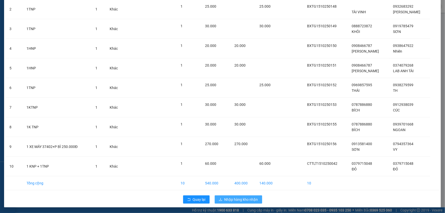
click at [239, 201] on span "Nhập hàng kho nhận" at bounding box center [242, 200] width 34 height 6
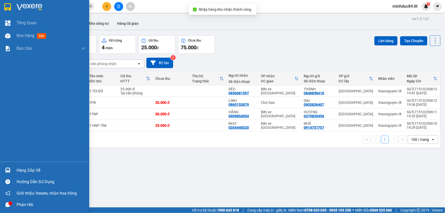
click at [14, 170] on div "Hàng sắp về" at bounding box center [44, 170] width 89 height 11
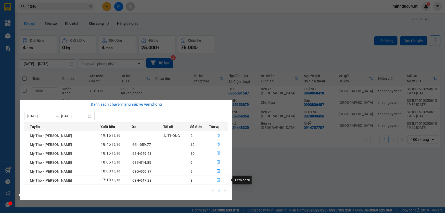
click at [219, 182] on span "file-done" at bounding box center [219, 180] width 4 height 4
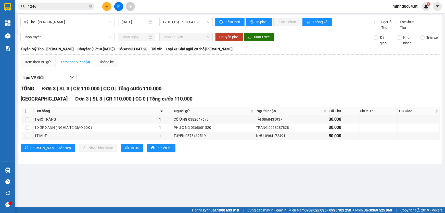
click at [27, 112] on input "checkbox" at bounding box center [27, 111] width 4 height 4
checkbox input "true"
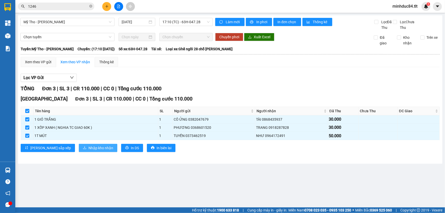
click at [89, 148] on span "Nhập kho nhận" at bounding box center [101, 148] width 25 height 6
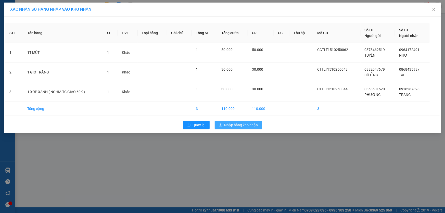
click at [232, 124] on span "Nhập hàng kho nhận" at bounding box center [242, 125] width 34 height 6
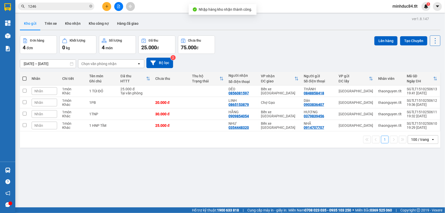
click at [435, 38] on icon at bounding box center [435, 40] width 1 height 5
click at [425, 71] on span "Làm mới" at bounding box center [425, 72] width 14 height 5
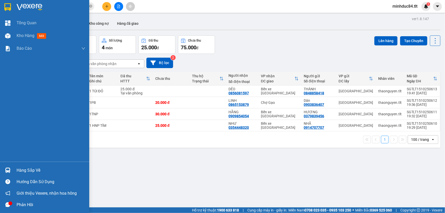
click at [16, 168] on div "Hàng sắp về" at bounding box center [44, 170] width 89 height 11
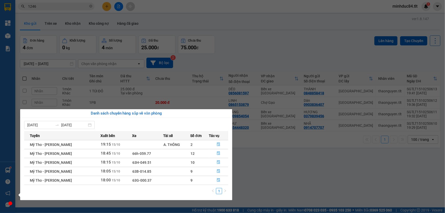
click at [252, 176] on section "Kết quả tìm kiếm ( 755 ) Bộ lọc Ngày tạo đơn gần nhất Mã ĐH Trạng thái Món hàng…" at bounding box center [222, 106] width 445 height 213
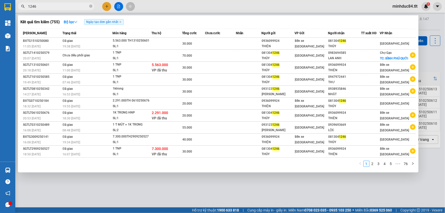
click at [46, 6] on input "1246" at bounding box center [58, 7] width 60 height 6
click at [45, 6] on input "1246" at bounding box center [58, 7] width 60 height 6
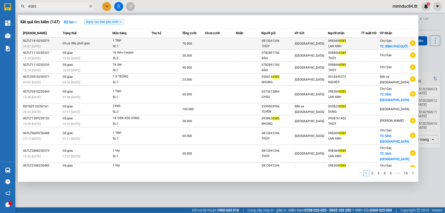
type input "4585"
click at [80, 43] on td "Chưa điều phối giao" at bounding box center [86, 44] width 51 height 12
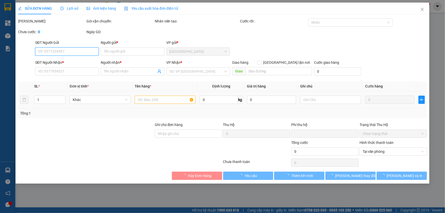
type input "0813041246"
type input "THỦY"
type input "0983694585"
type input "LAN ANH"
checkbox input "true"
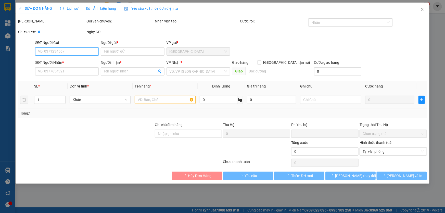
type input "BÌNH PHÚ QUỚI"
type input "0"
type input "70.000"
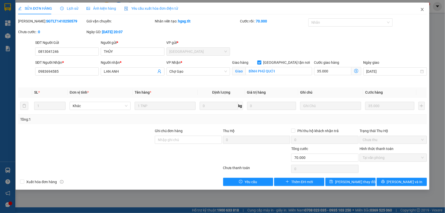
click at [421, 10] on icon "close" at bounding box center [422, 9] width 4 height 4
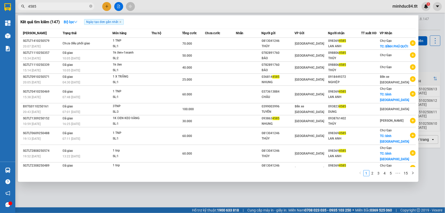
click at [63, 8] on input "4585" at bounding box center [58, 7] width 60 height 6
type input "5048"
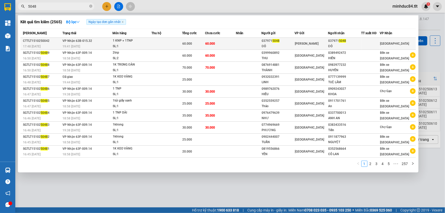
click at [166, 45] on td at bounding box center [167, 44] width 31 height 12
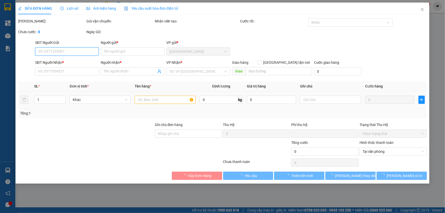
type input "0379715048"
type input "ĐỎ"
type input "0379715048"
type input "ĐỎ"
type input "0"
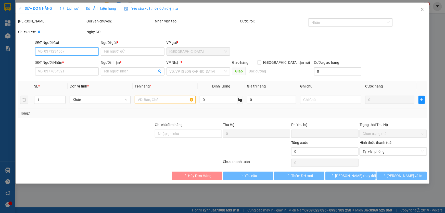
type input "60.000"
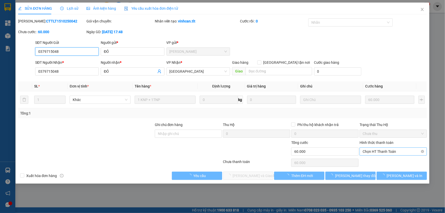
click at [375, 155] on span "Chọn HT Thanh Toán" at bounding box center [393, 152] width 61 height 8
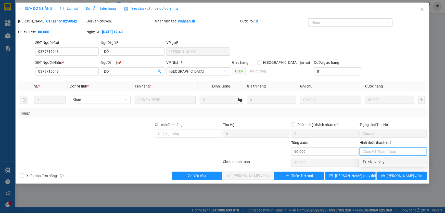
click at [374, 161] on div "Tại văn phòng" at bounding box center [393, 162] width 61 height 6
type input "0"
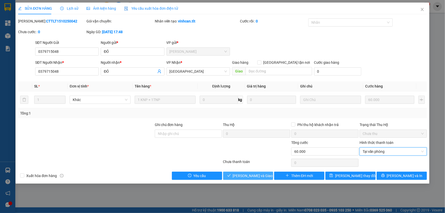
click at [240, 176] on span "[PERSON_NAME] và Giao hàng" at bounding box center [257, 176] width 49 height 6
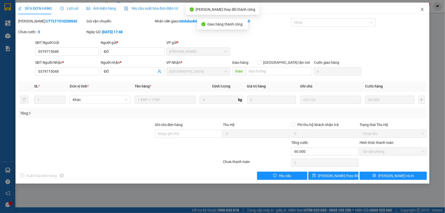
click at [421, 10] on icon "close" at bounding box center [422, 9] width 4 height 4
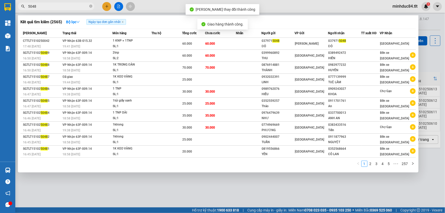
click at [64, 6] on input "5048" at bounding box center [58, 7] width 60 height 6
